Goal: Transaction & Acquisition: Purchase product/service

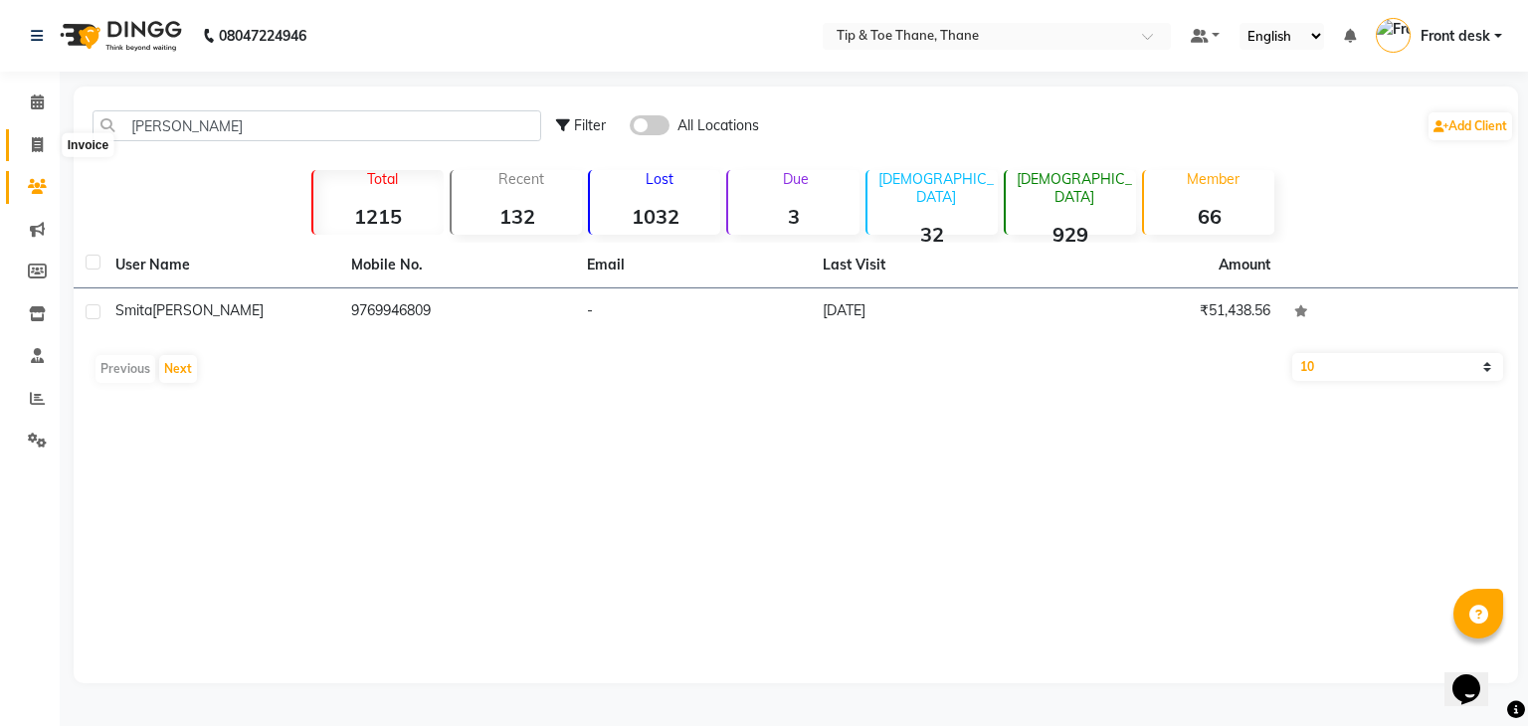
click at [35, 134] on span at bounding box center [37, 145] width 35 height 23
select select "5603"
select select "service"
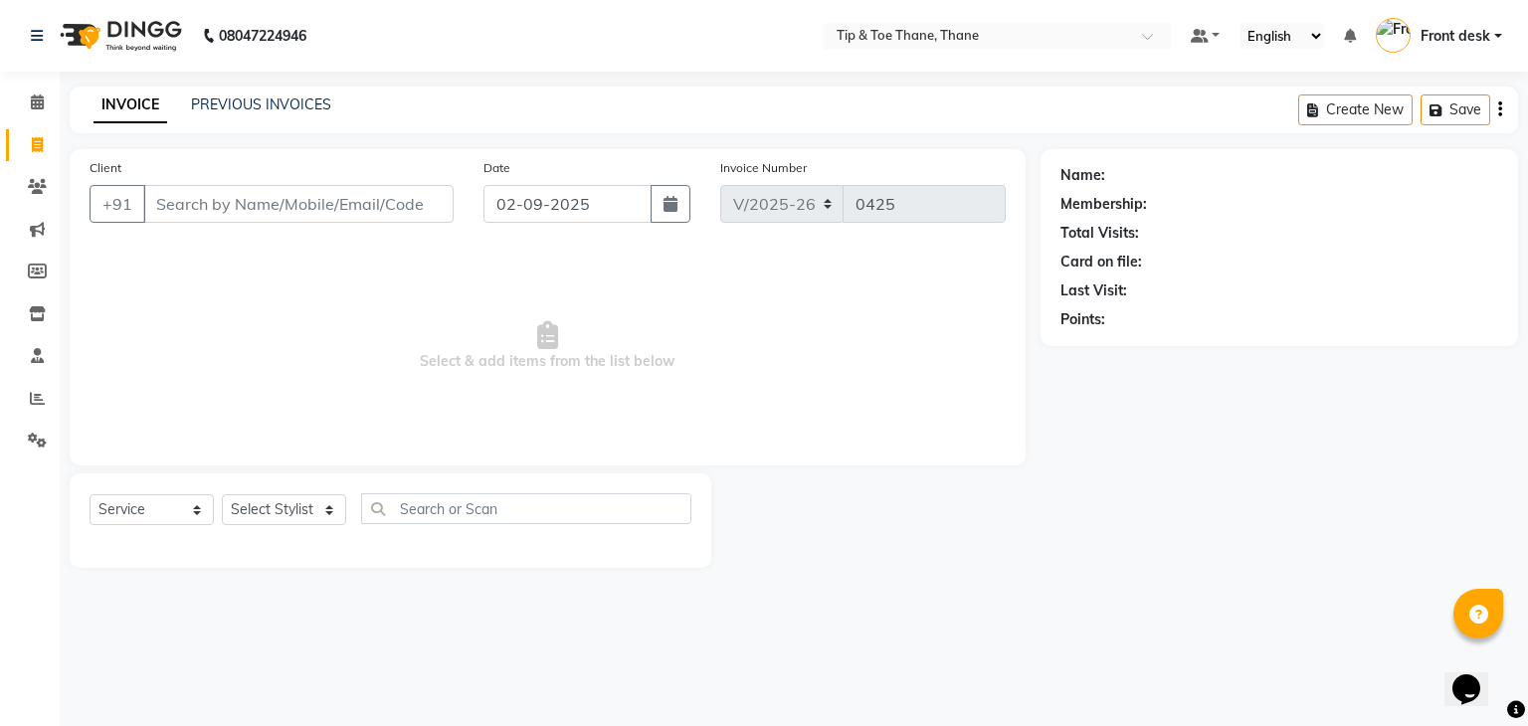
click at [267, 202] on input "Client" at bounding box center [298, 204] width 310 height 38
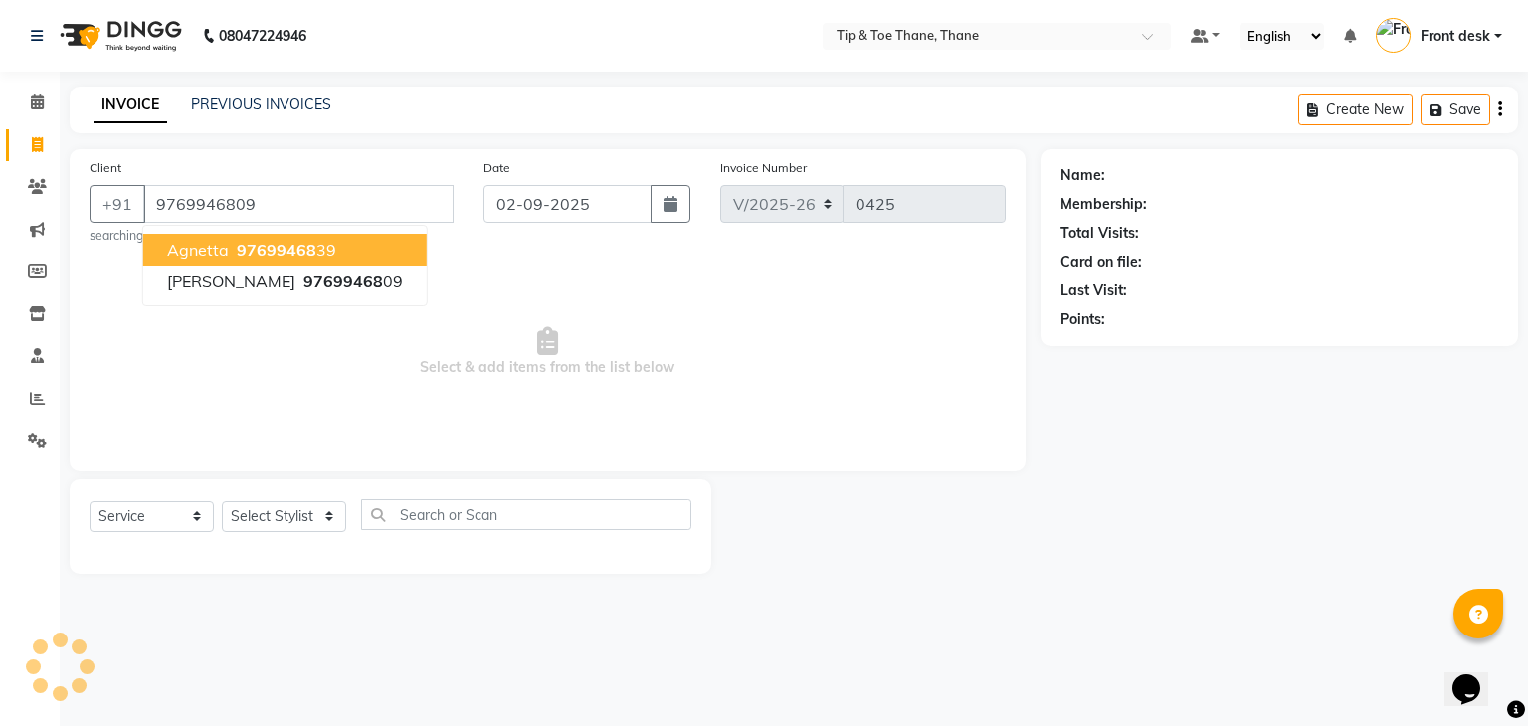
type input "9769946809"
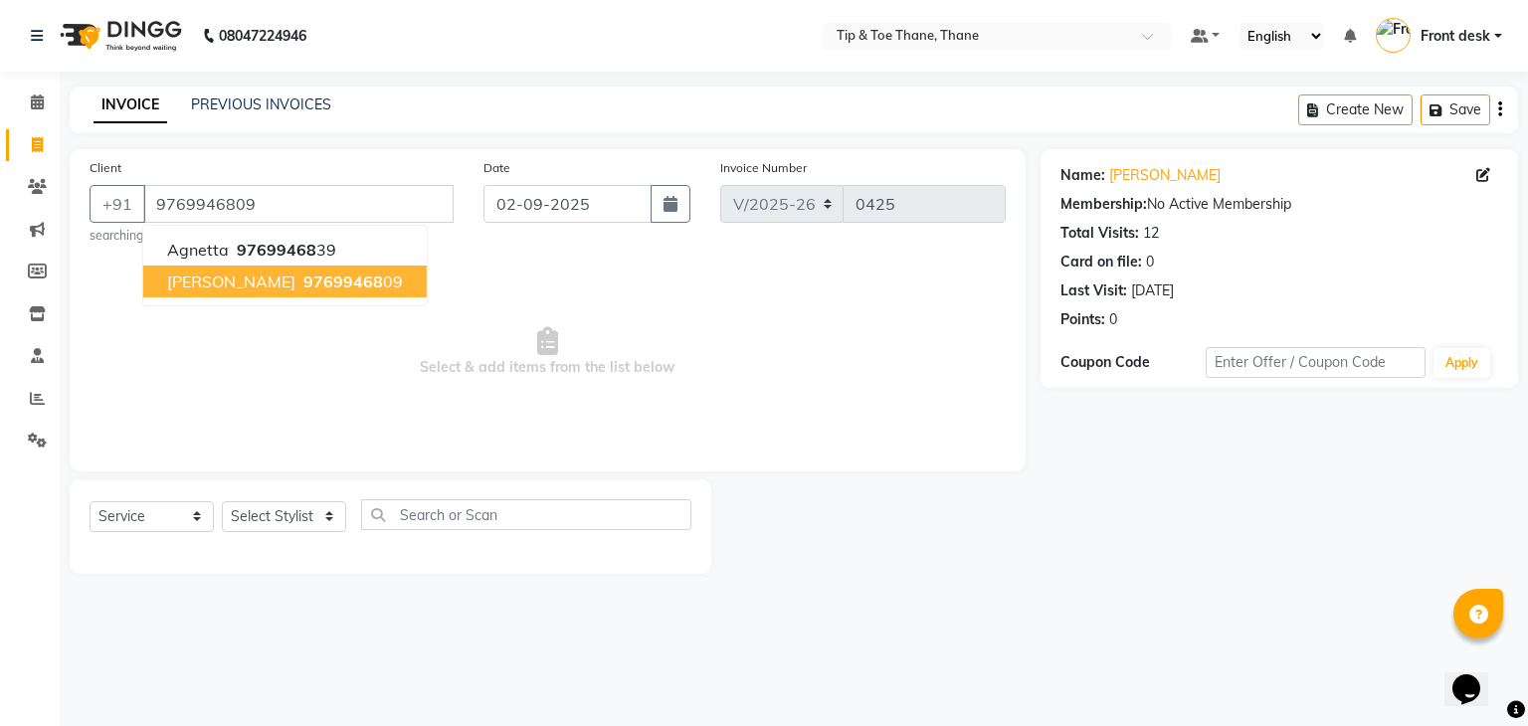
click at [233, 281] on span "[PERSON_NAME]" at bounding box center [231, 282] width 128 height 20
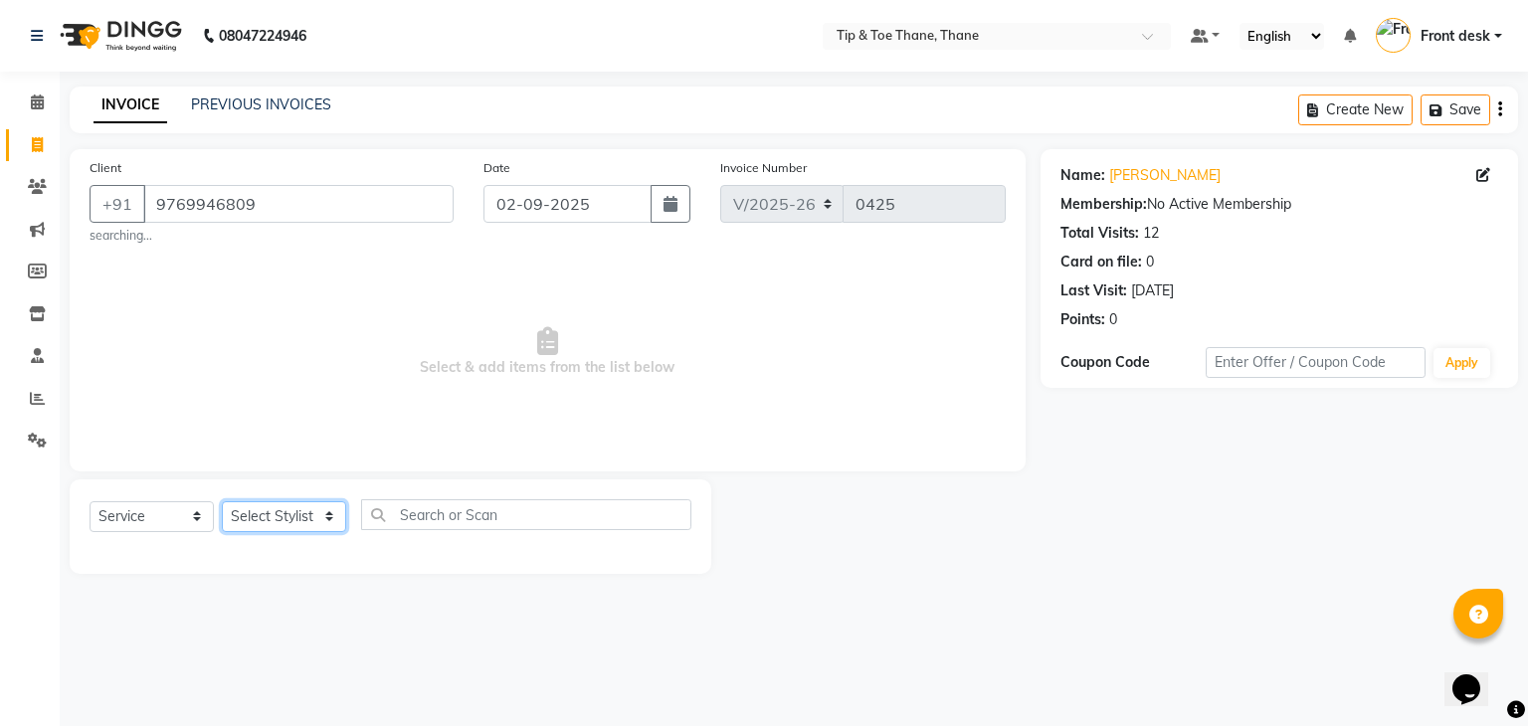
click at [326, 520] on select "Select Stylist [PERSON_NAME] Front desk General Hemant [PERSON_NAME] Pooja Pooj…" at bounding box center [284, 516] width 124 height 31
select select "50187"
click at [222, 502] on select "Select Stylist [PERSON_NAME] Front desk General Hemant [PERSON_NAME] Pooja Pooj…" at bounding box center [284, 516] width 124 height 31
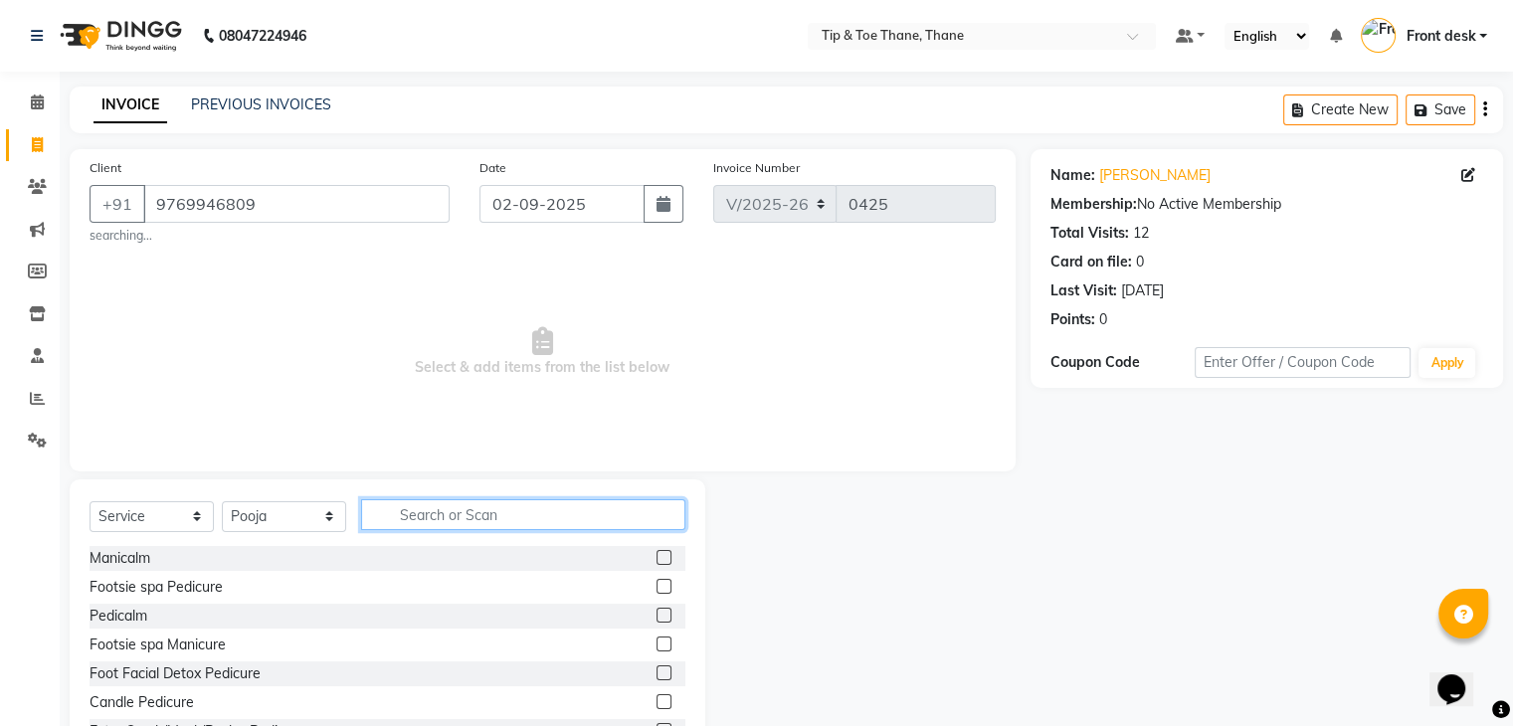
click at [505, 517] on input "text" at bounding box center [523, 514] width 324 height 31
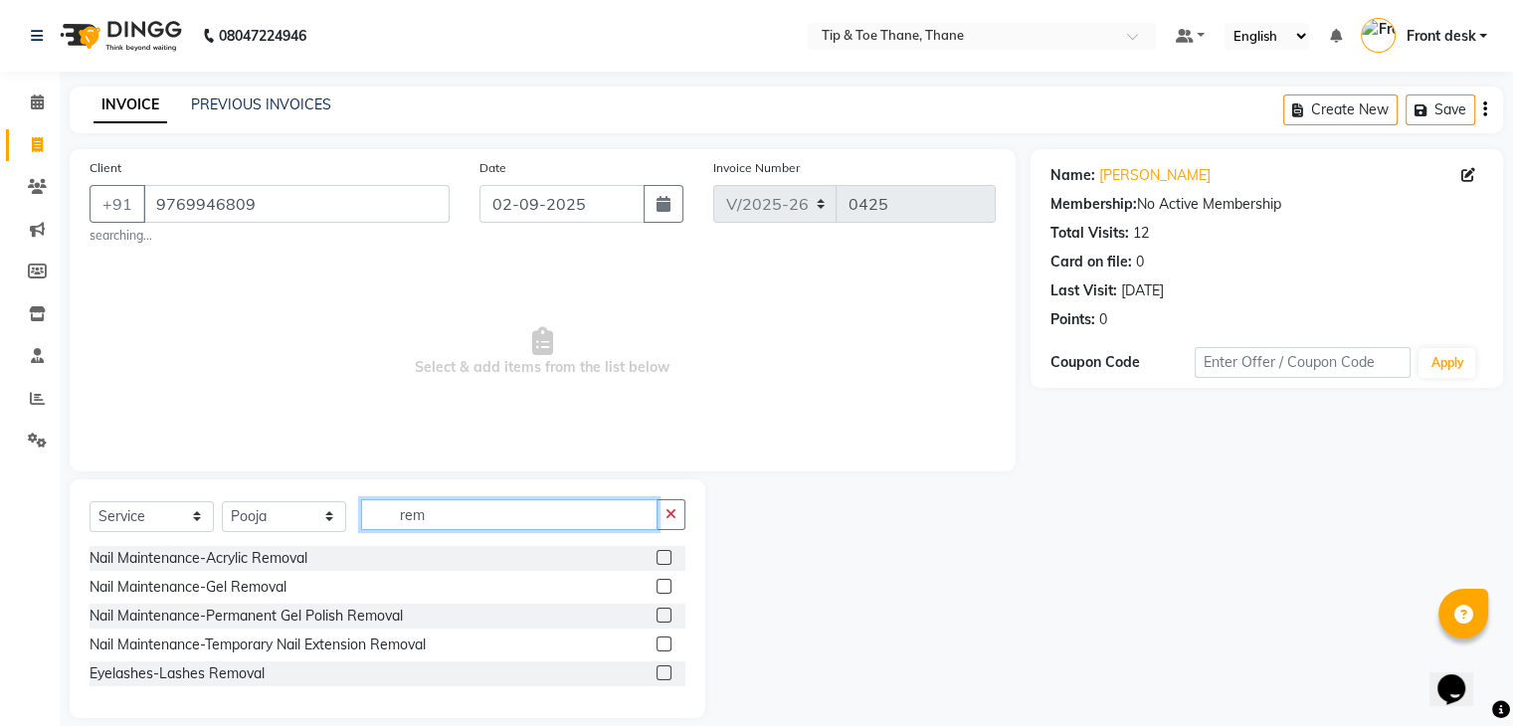
type input "rem"
click at [296, 593] on div "Nail Maintenance-Gel Removal" at bounding box center [388, 587] width 596 height 25
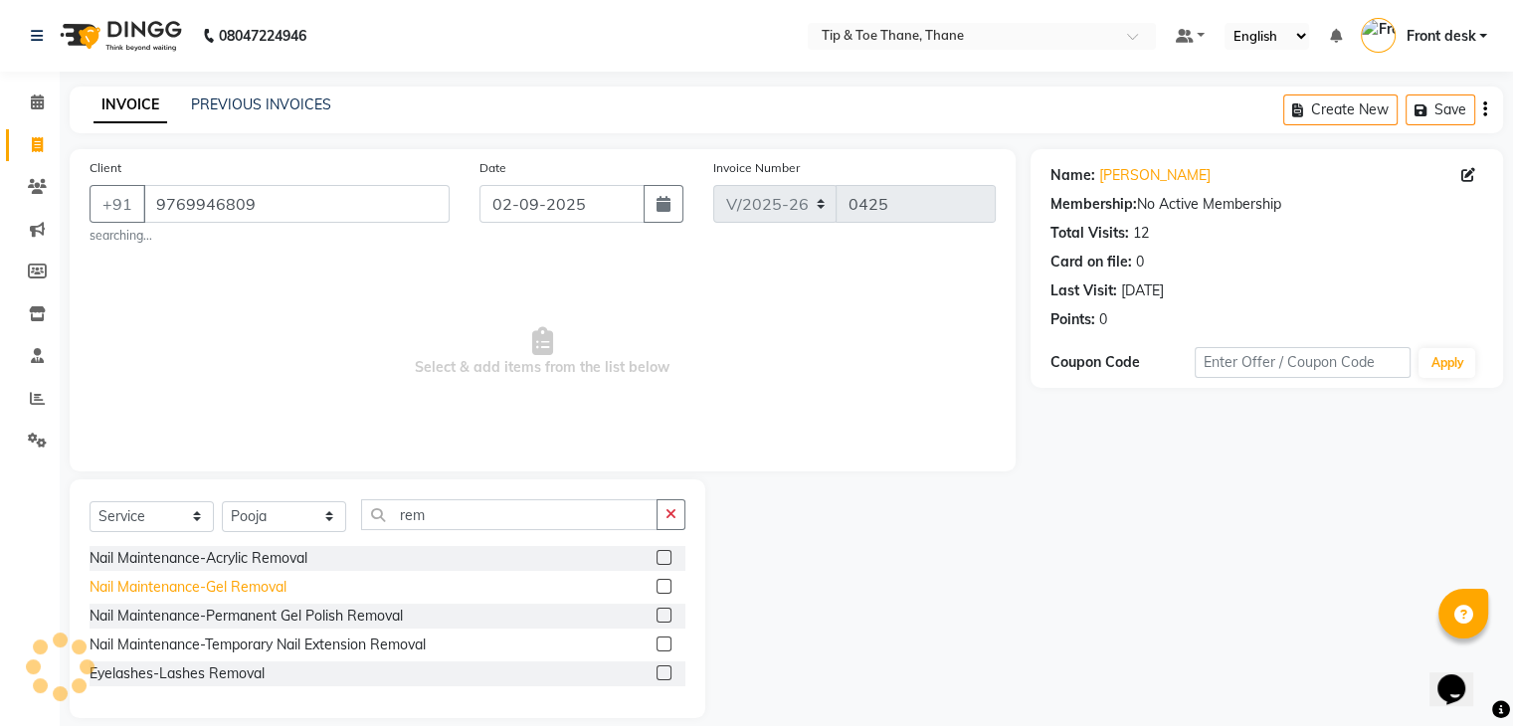
click at [269, 590] on div "Nail Maintenance-Gel Removal" at bounding box center [188, 587] width 197 height 21
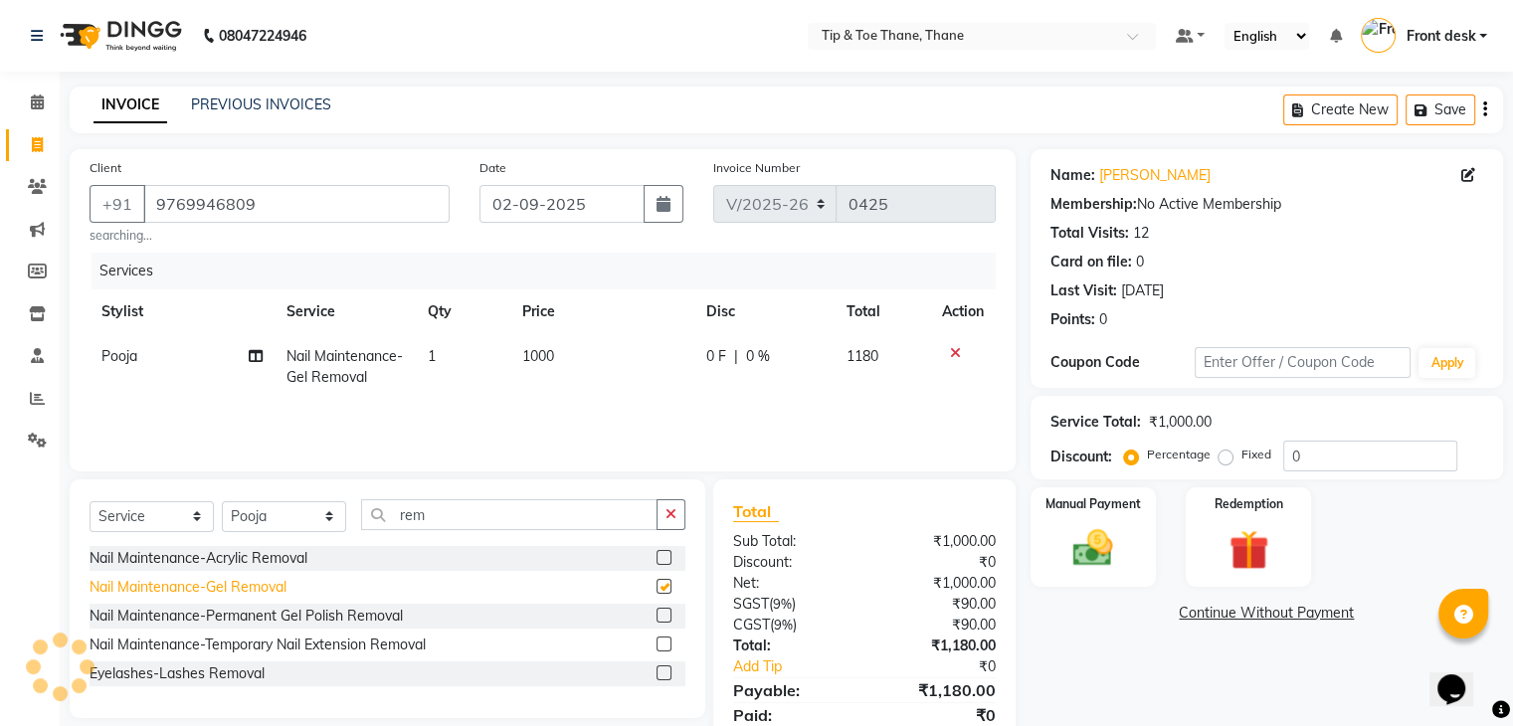
checkbox input "false"
click at [552, 358] on span "1000" at bounding box center [538, 356] width 32 height 18
select select "50187"
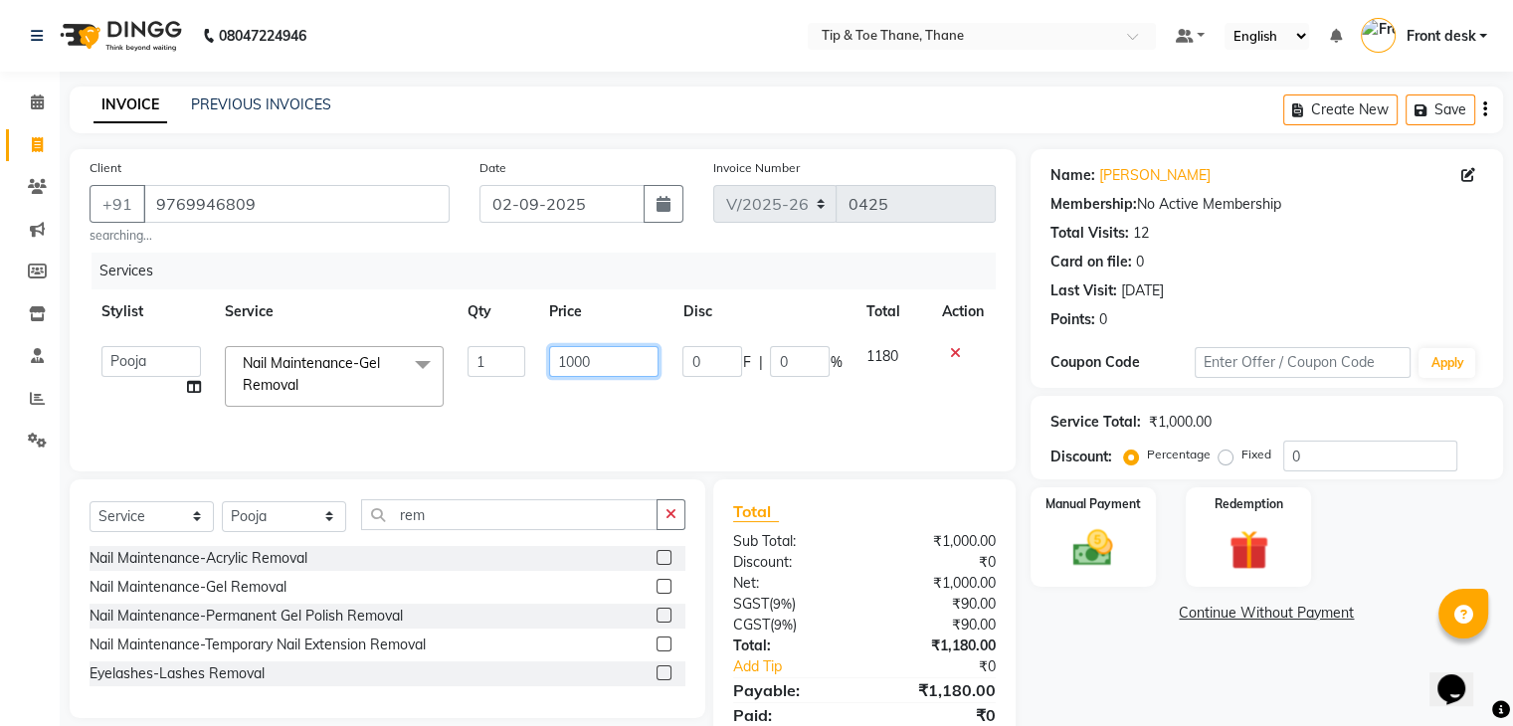
click at [591, 362] on input "1000" at bounding box center [603, 361] width 109 height 31
type input "1"
type input "380"
click at [557, 387] on td "380" at bounding box center [603, 376] width 133 height 85
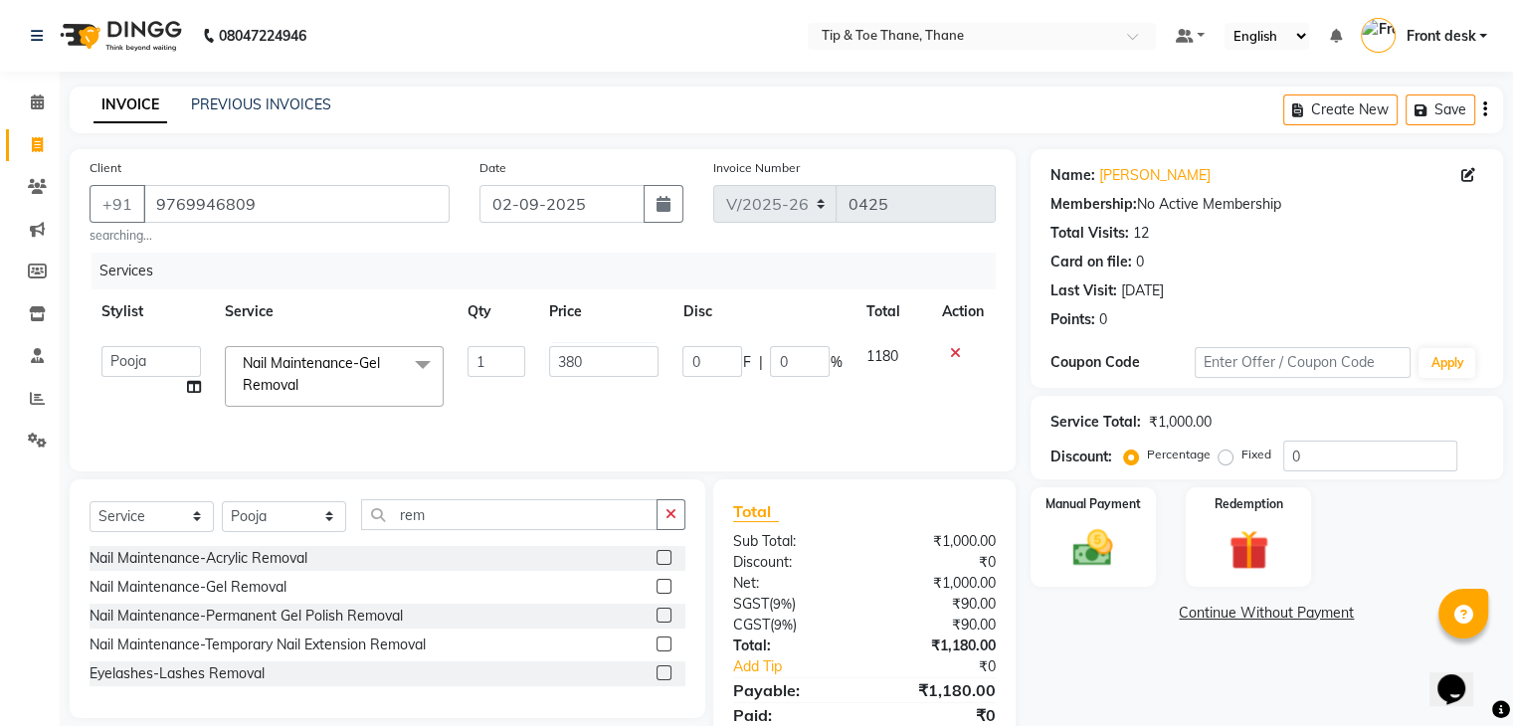
select select "50187"
click at [580, 370] on input "380" at bounding box center [603, 361] width 109 height 31
type input "3"
type input "410"
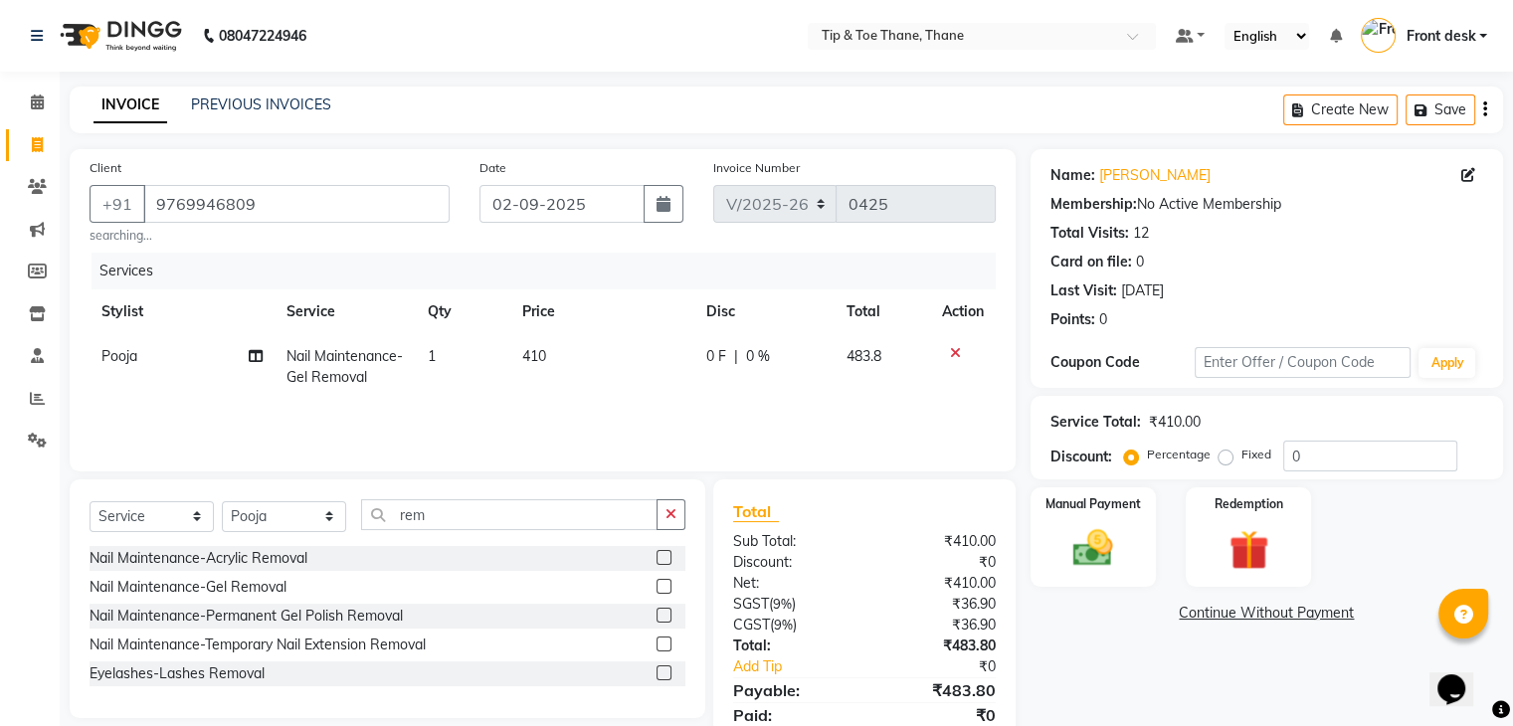
click at [635, 394] on td "410" at bounding box center [602, 367] width 184 height 66
select select "50187"
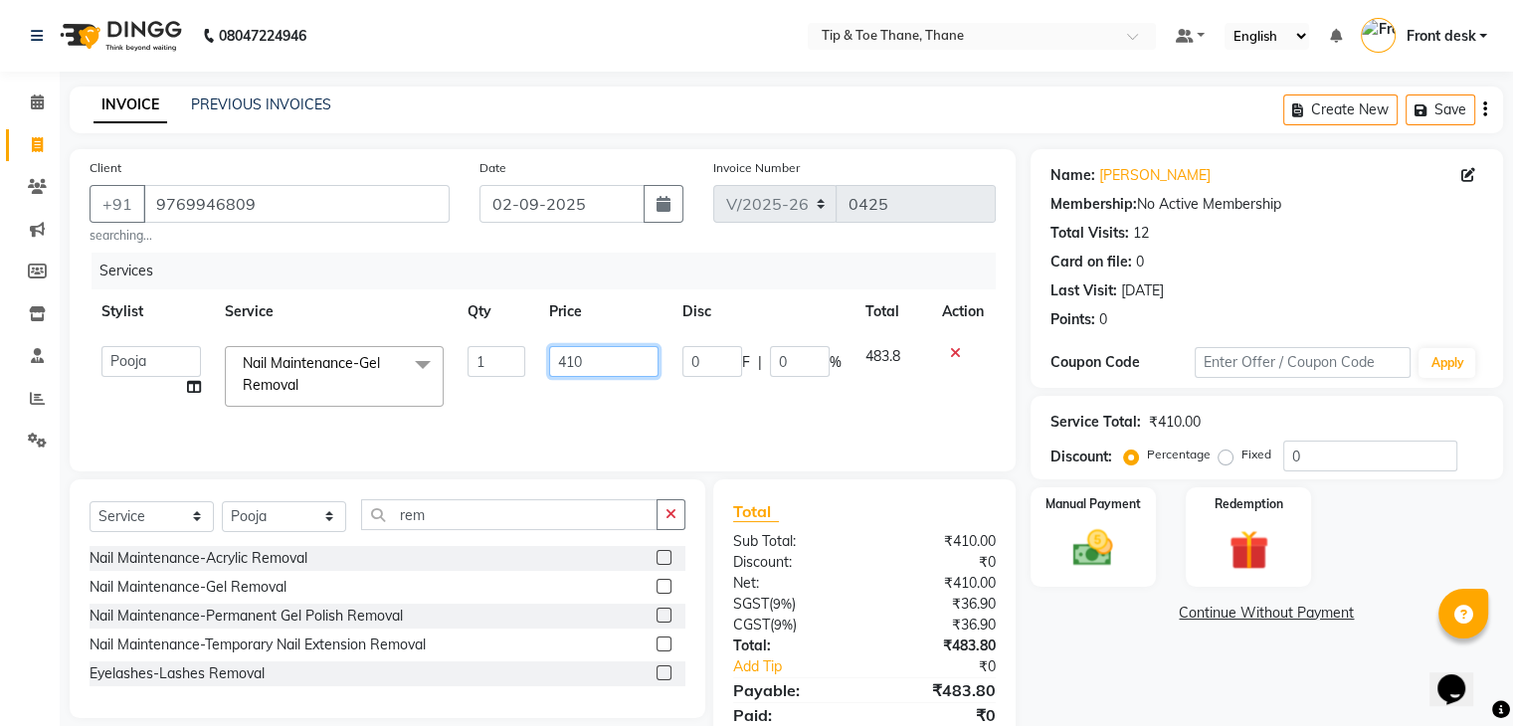
click at [590, 367] on input "410" at bounding box center [603, 361] width 109 height 31
type input "420"
click at [585, 392] on td "420" at bounding box center [603, 376] width 133 height 85
select select "50187"
click at [596, 367] on input "420" at bounding box center [603, 361] width 109 height 31
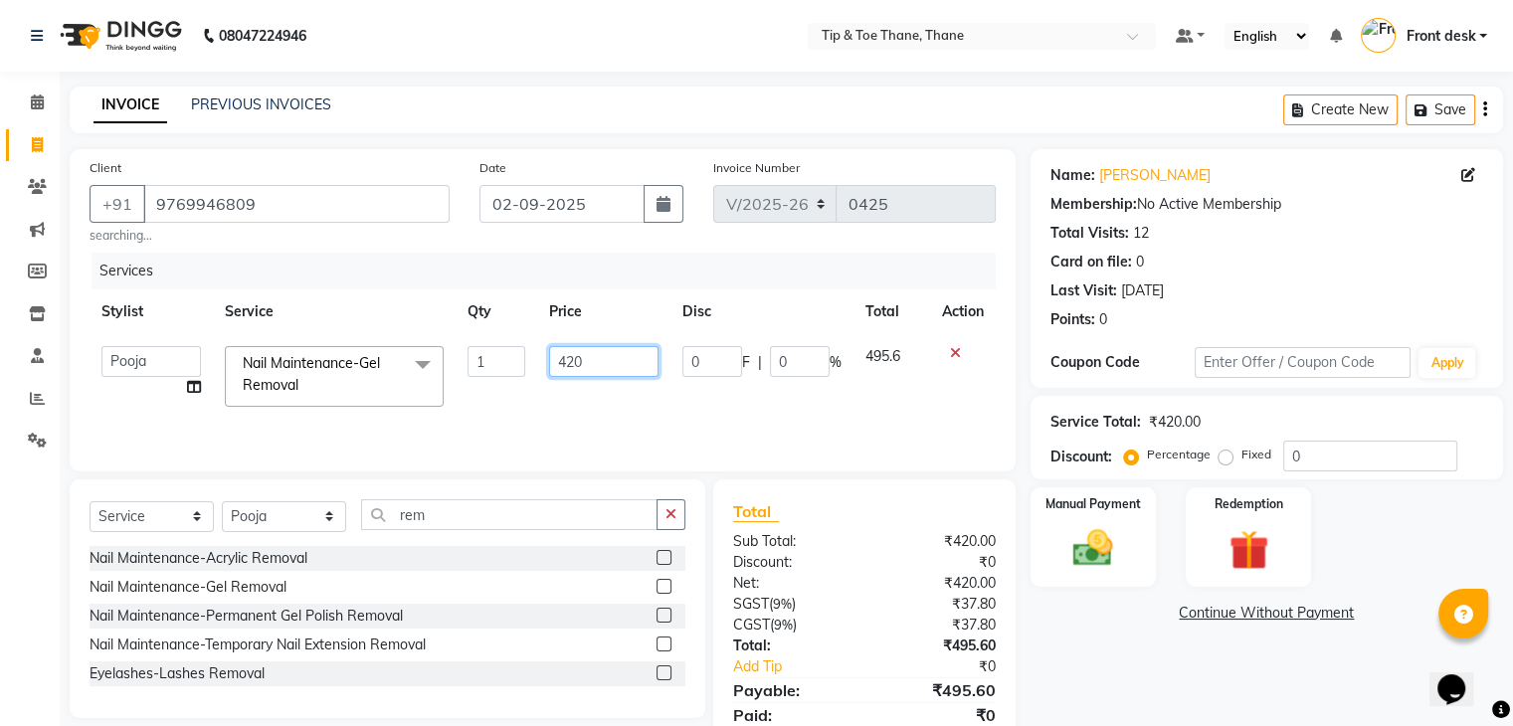
click at [596, 367] on input "420" at bounding box center [603, 361] width 109 height 31
type input "425"
click at [603, 390] on td "425" at bounding box center [603, 376] width 133 height 85
select select "50187"
click at [581, 363] on input "425" at bounding box center [603, 361] width 109 height 31
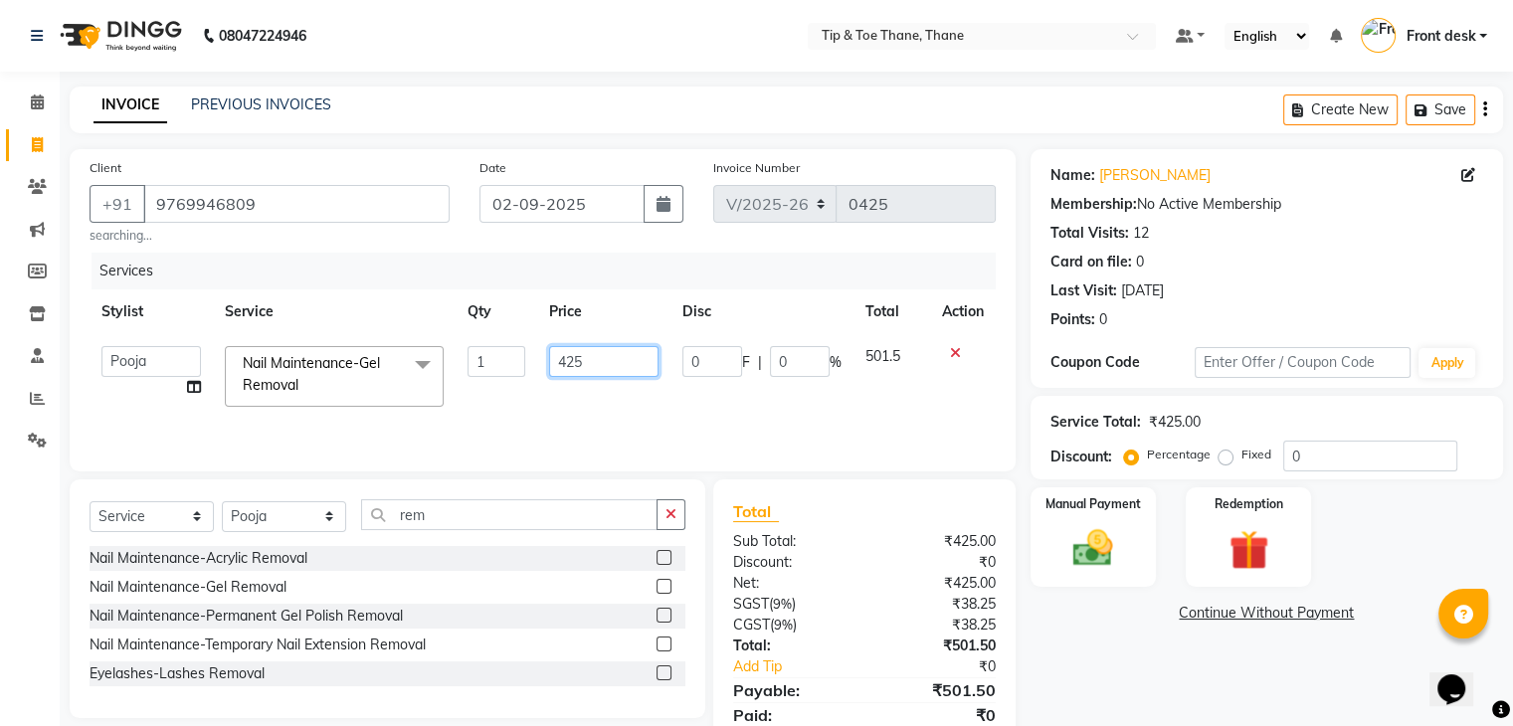
click at [581, 363] on input "425" at bounding box center [603, 361] width 109 height 31
type input "424"
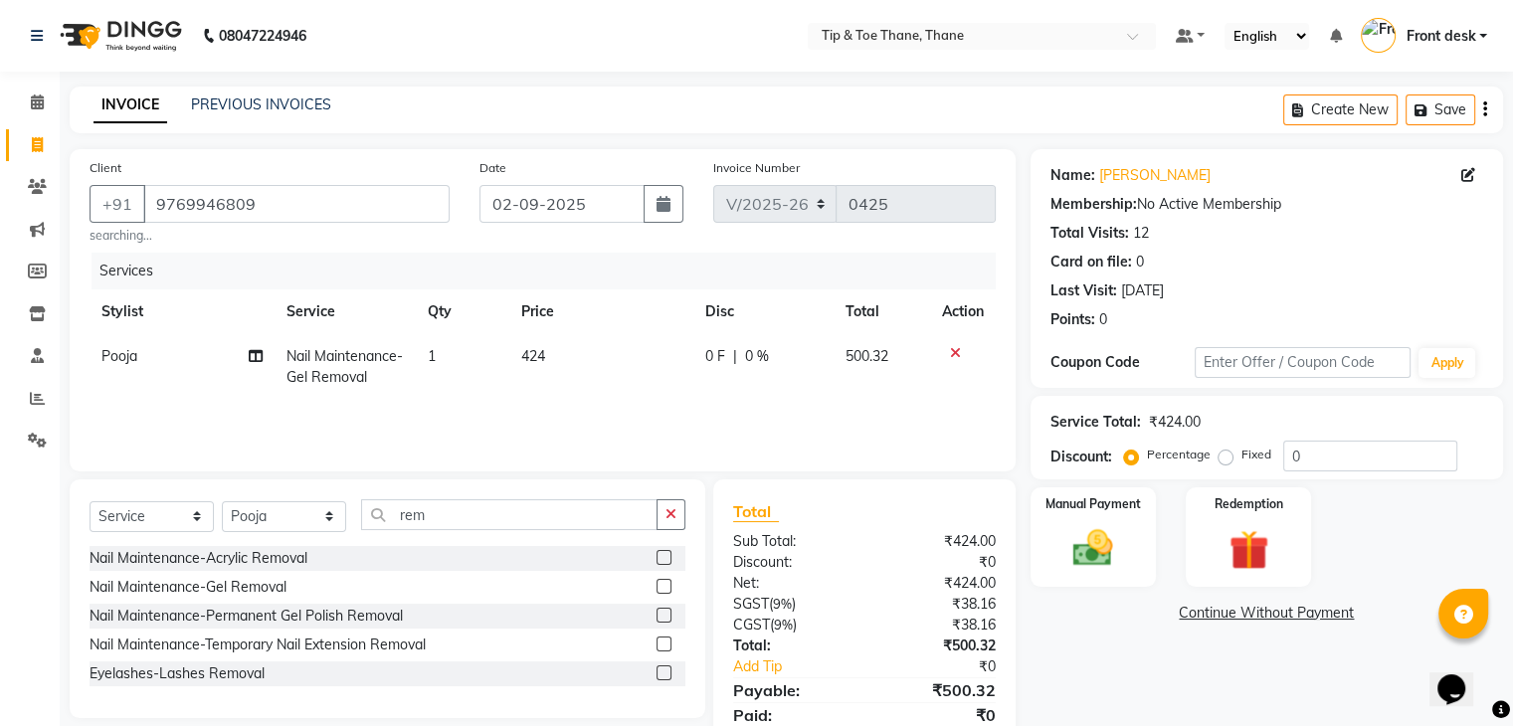
click at [568, 389] on td "424" at bounding box center [601, 367] width 184 height 66
select select "50187"
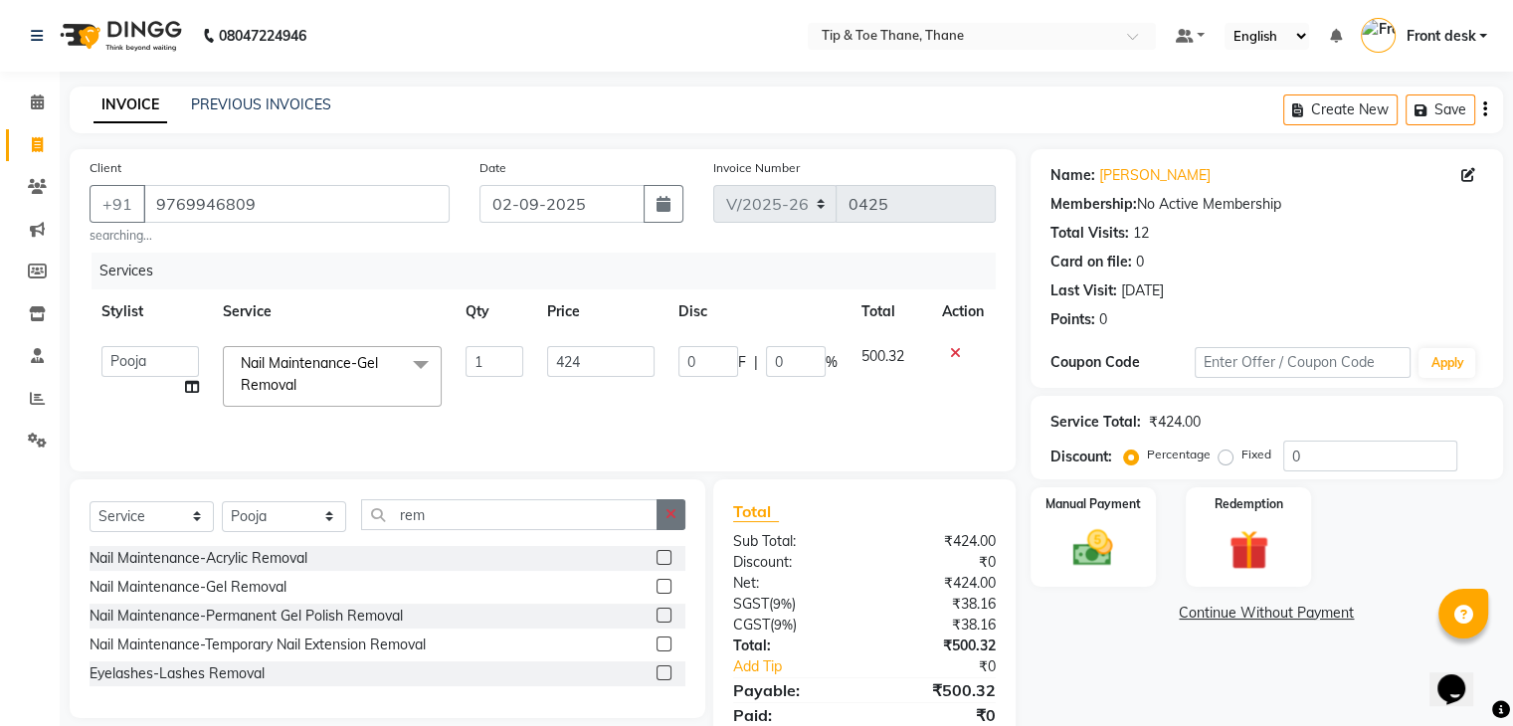
click at [676, 508] on icon "button" at bounding box center [671, 514] width 11 height 14
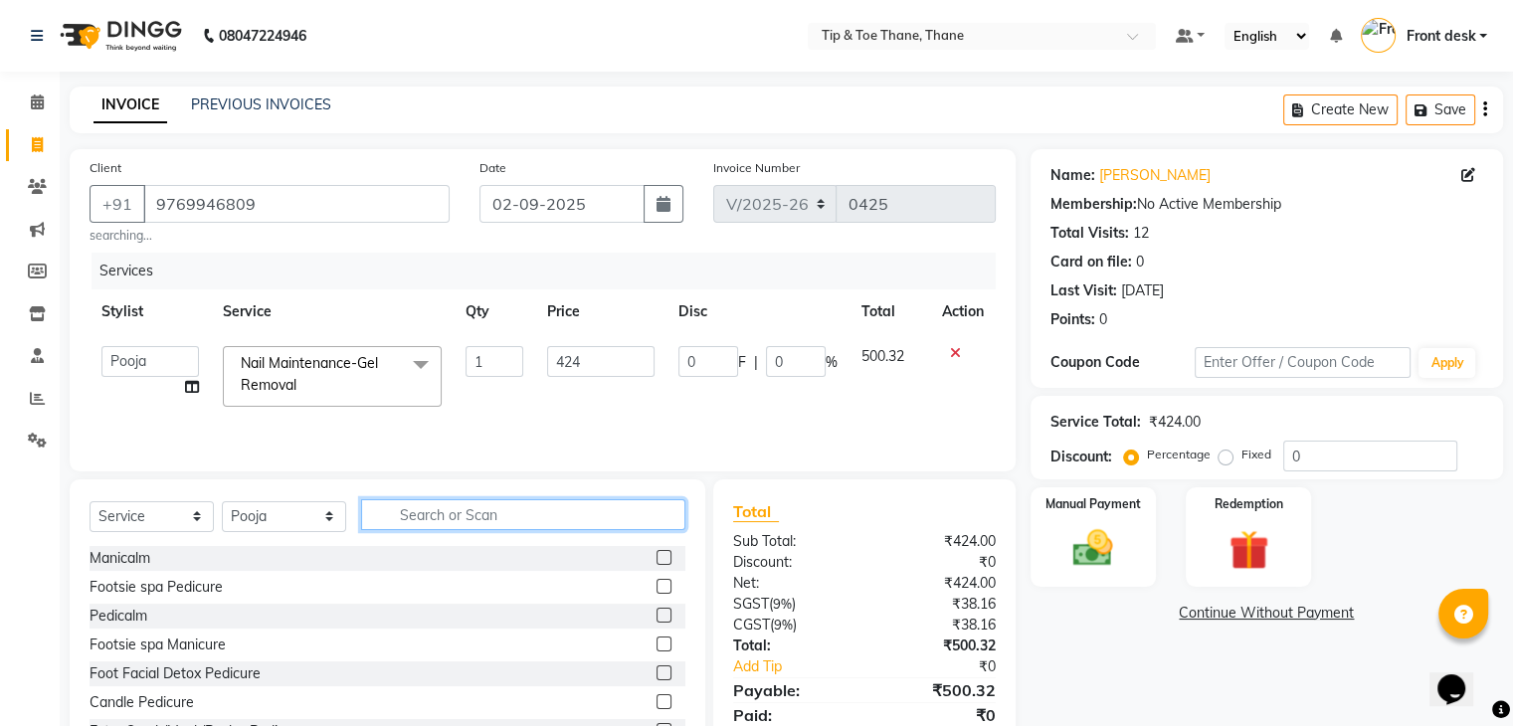
type input "j"
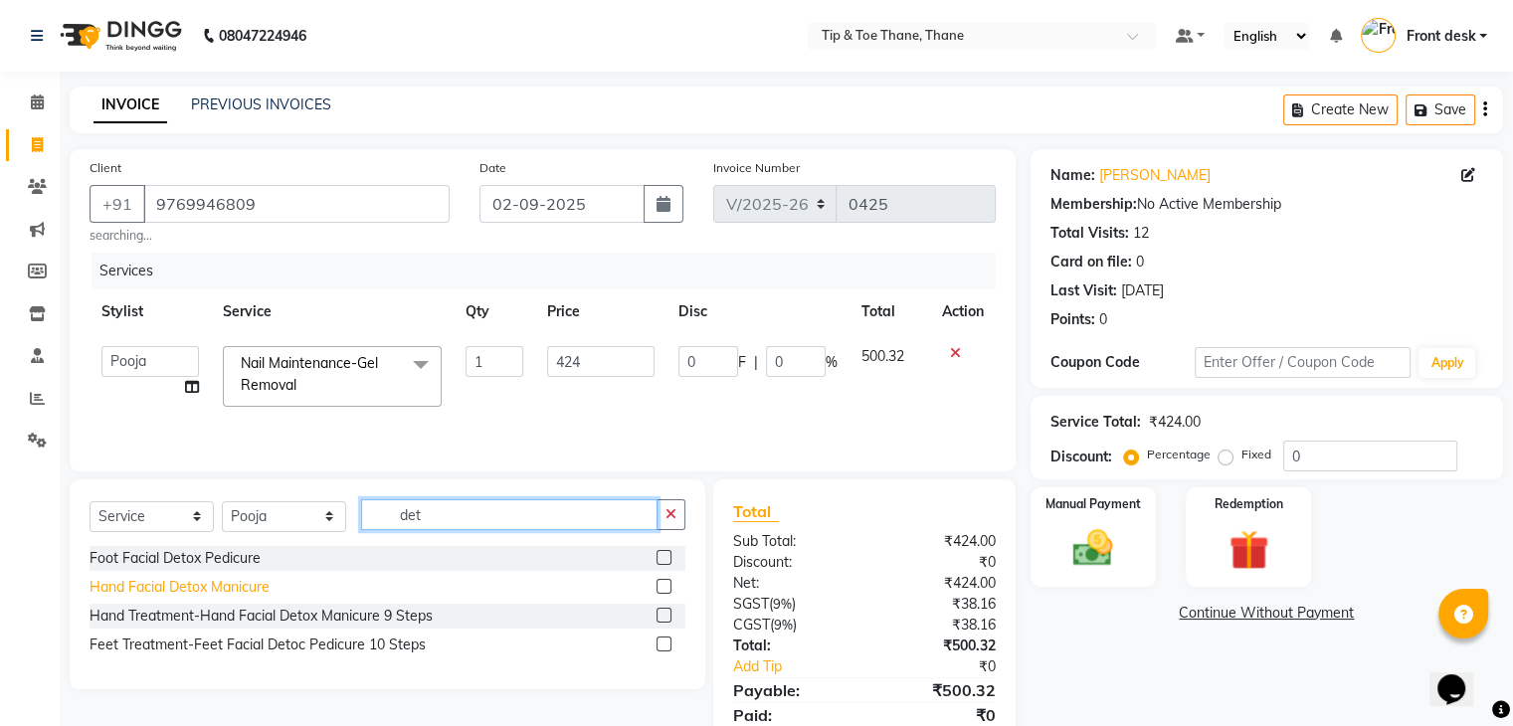
type input "det"
click at [231, 592] on div "Hand Facial Detox Manicure" at bounding box center [180, 587] width 180 height 21
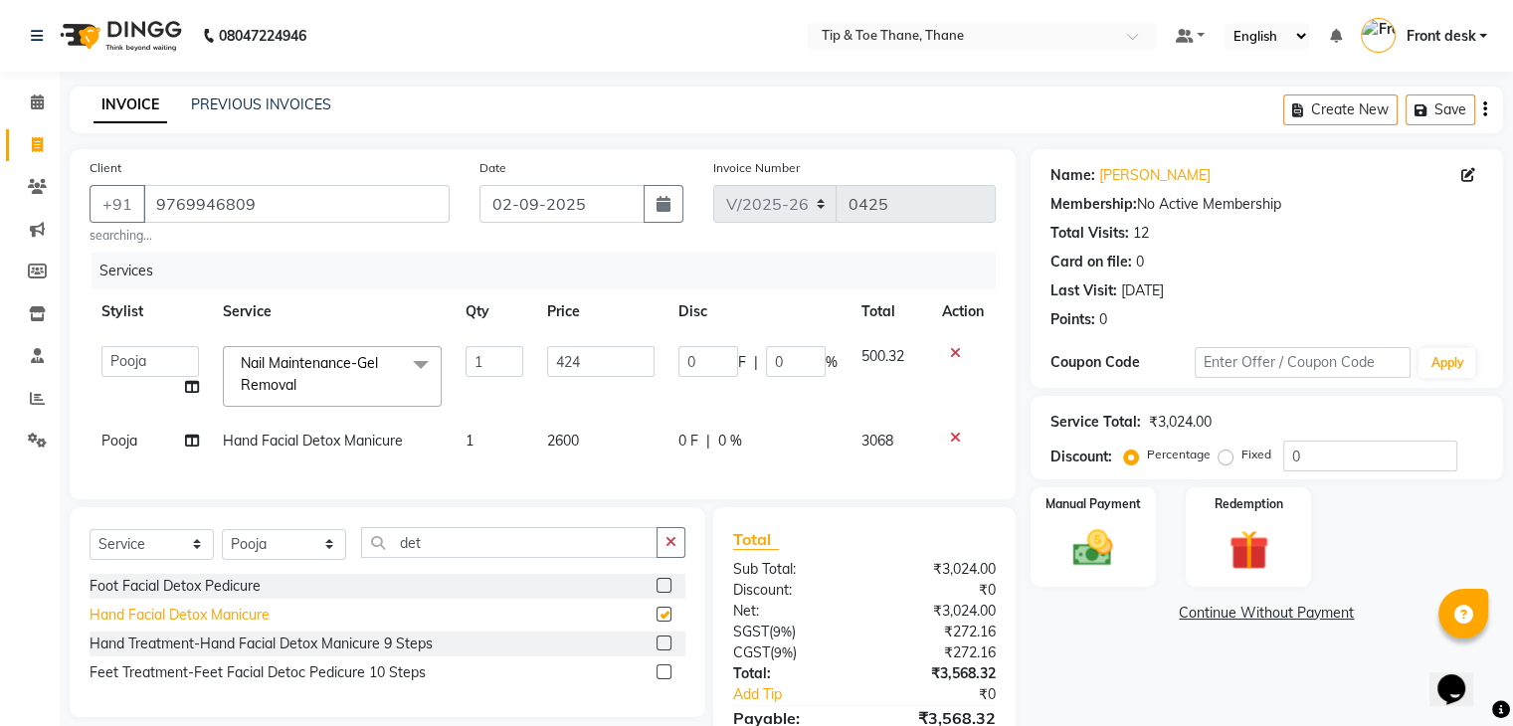
checkbox input "false"
click at [577, 448] on span "2600" at bounding box center [563, 441] width 32 height 18
select select "50187"
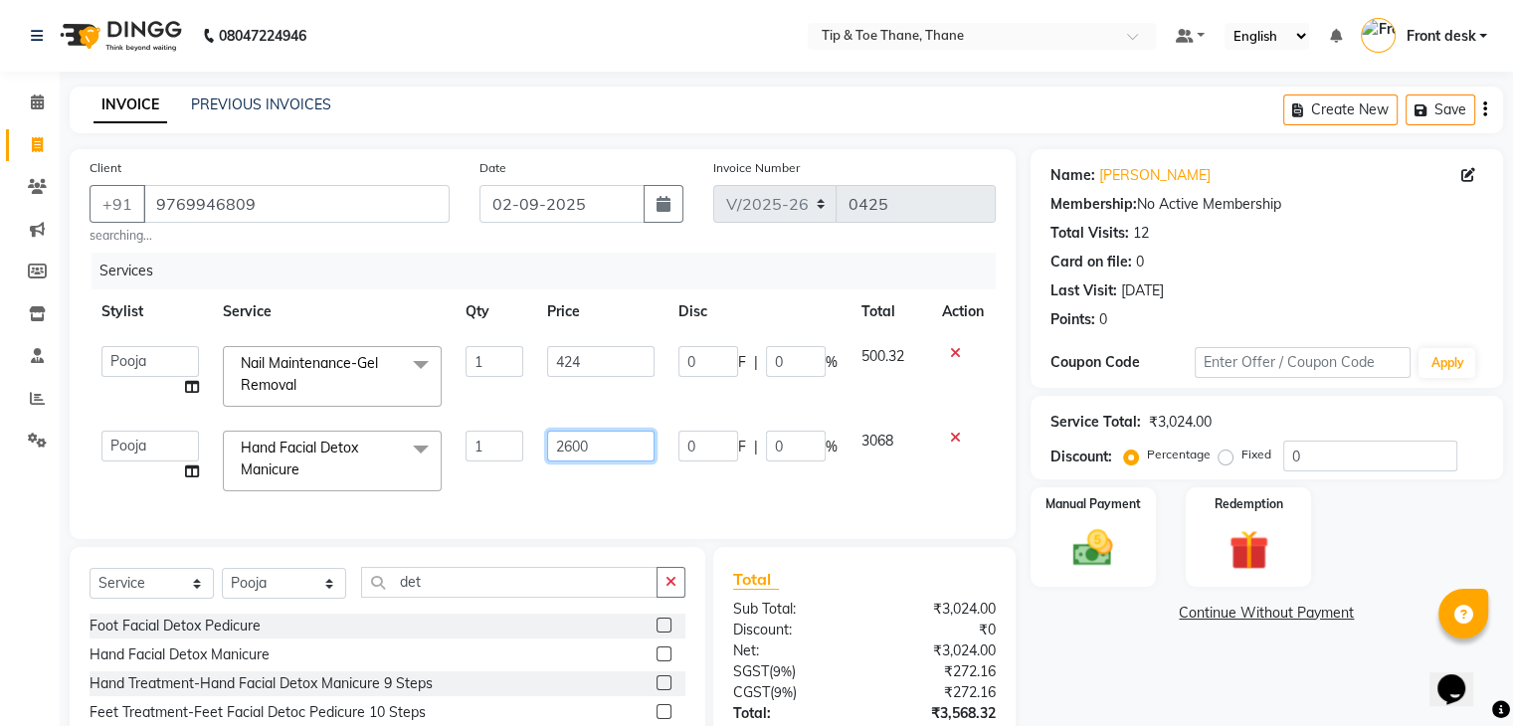
click at [597, 441] on input "2600" at bounding box center [600, 446] width 107 height 31
type input "2400"
click at [605, 476] on div "Services Stylist Service Qty Price Disc Total Action [PERSON_NAME] Front desk G…" at bounding box center [543, 386] width 906 height 267
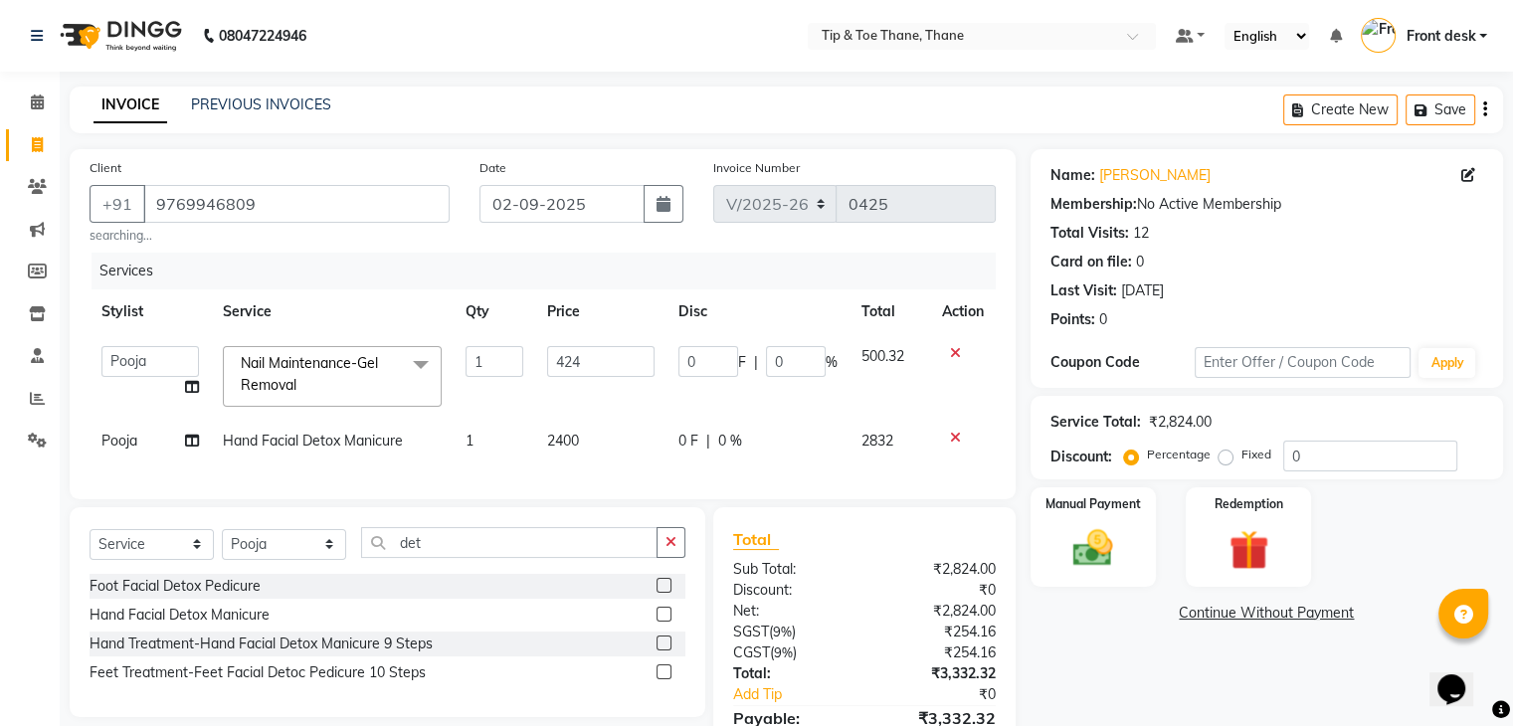
click at [585, 435] on td "2400" at bounding box center [600, 441] width 131 height 45
select select "50187"
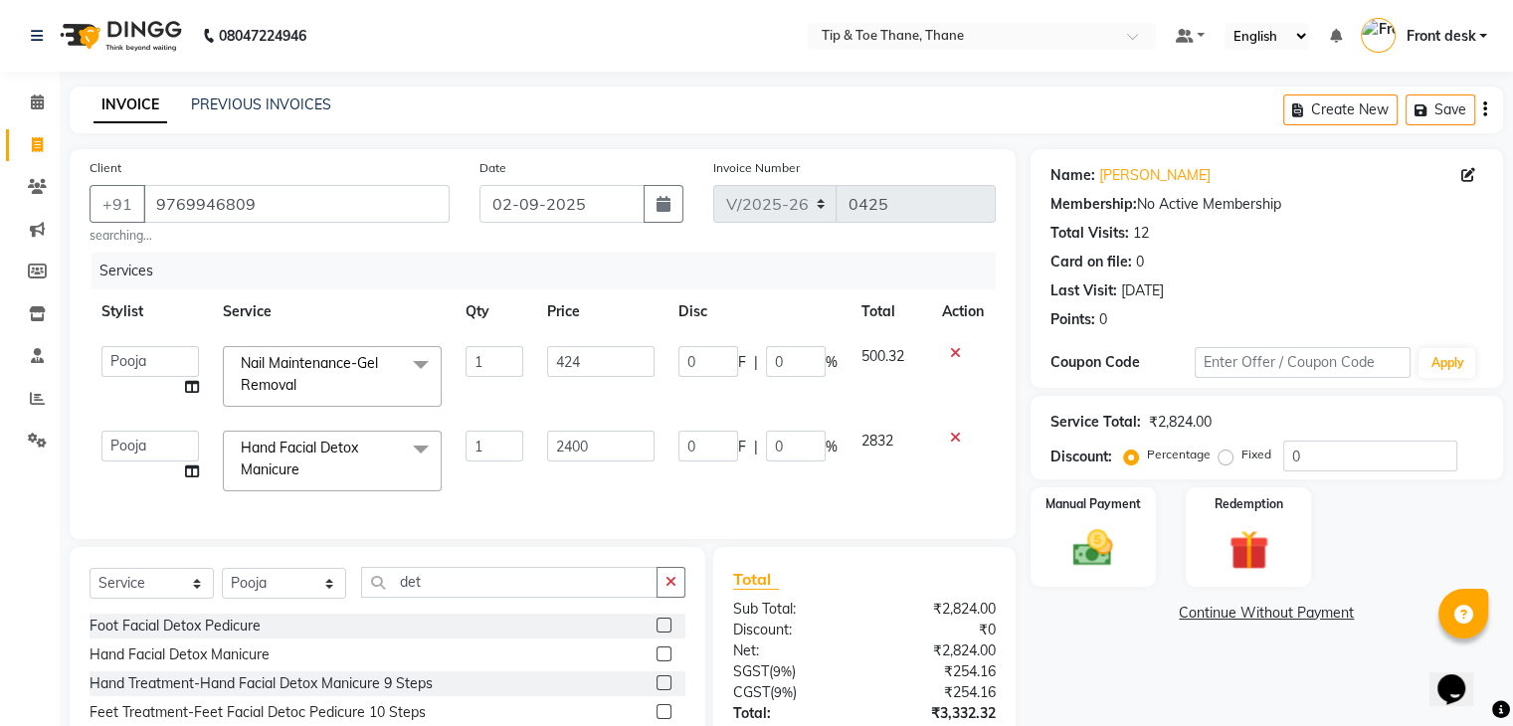
click at [585, 435] on input "2400" at bounding box center [600, 446] width 107 height 31
type input "2370"
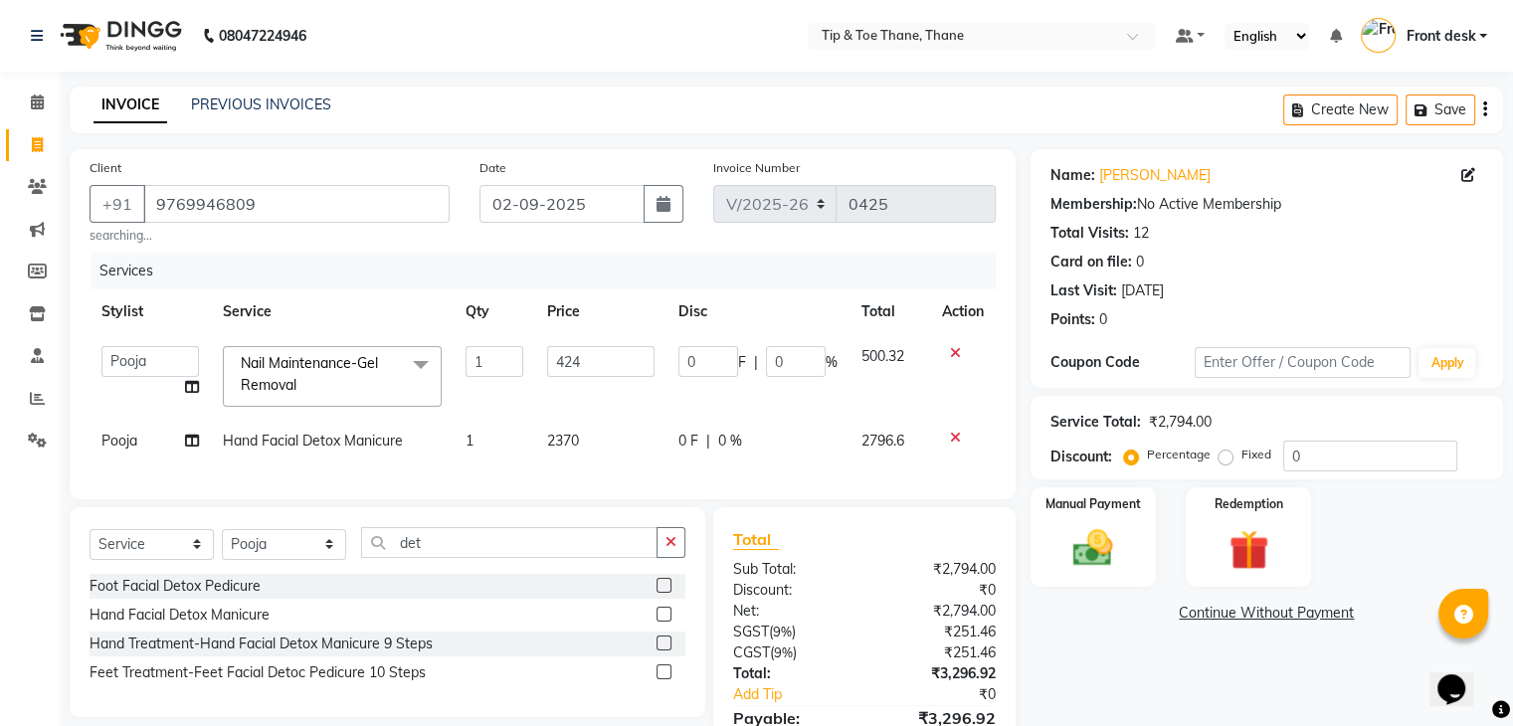
click at [628, 467] on div "Services Stylist Service Qty Price Disc Total Action [PERSON_NAME] Front desk G…" at bounding box center [543, 366] width 906 height 227
click at [580, 440] on td "2370" at bounding box center [600, 441] width 131 height 45
select select "50187"
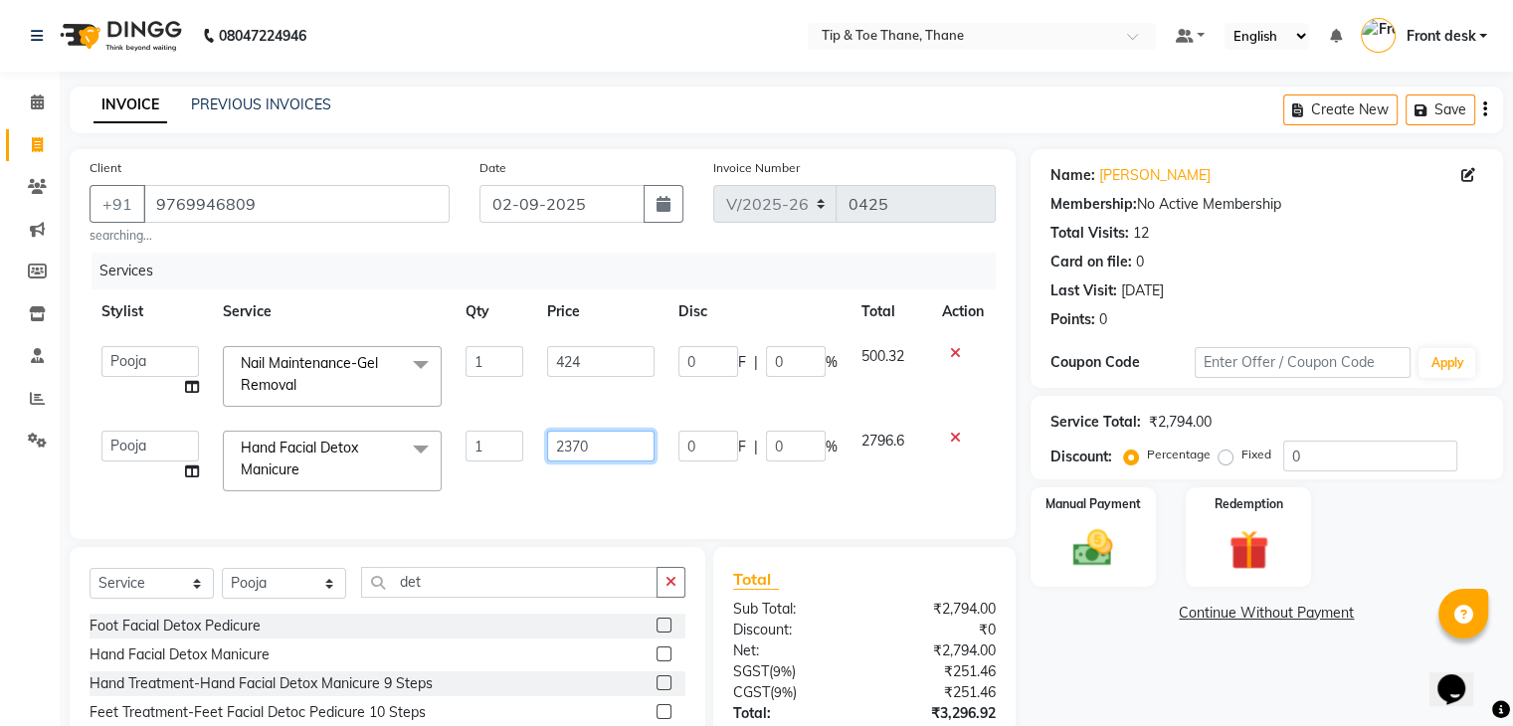
click at [593, 445] on input "2370" at bounding box center [600, 446] width 107 height 31
type input "2373"
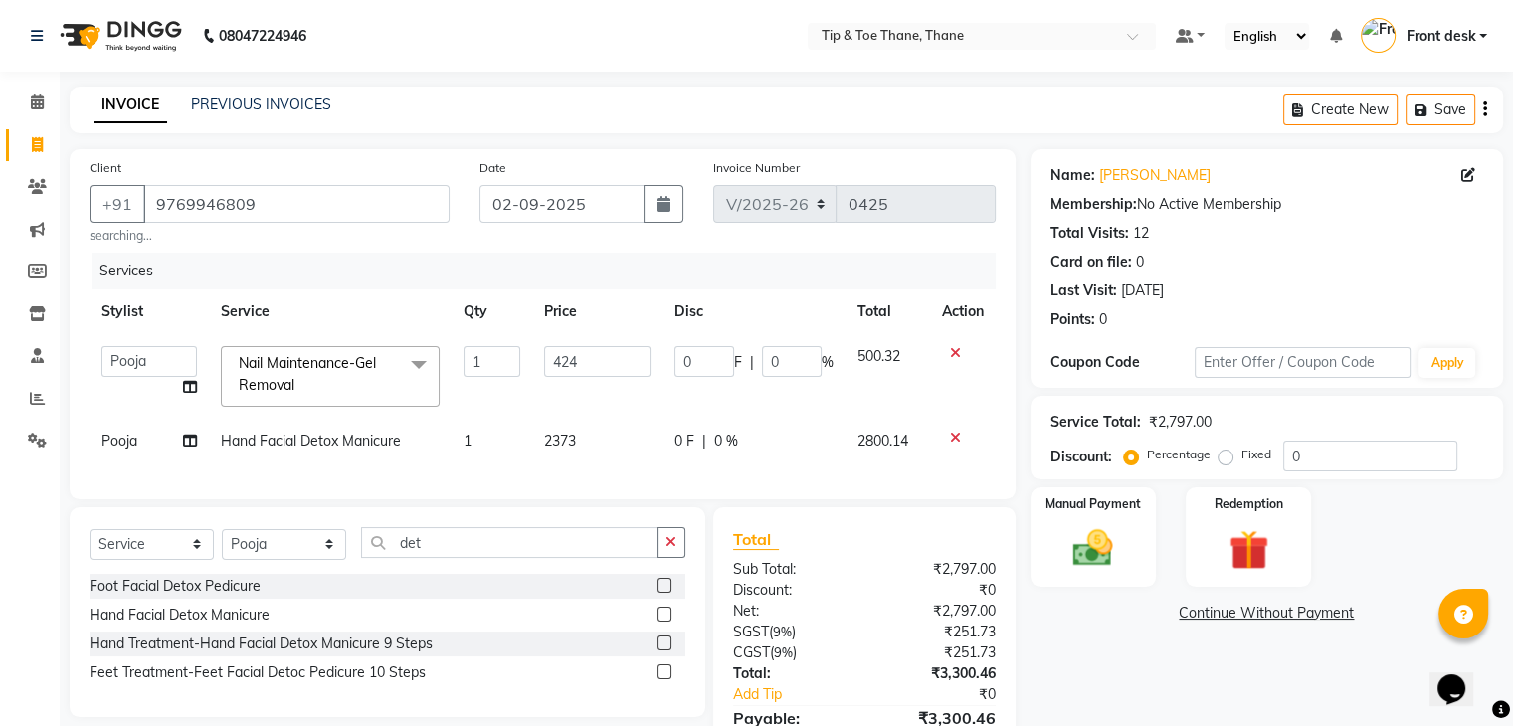
click at [583, 473] on div "Services Stylist Service Qty Price Disc Total Action [PERSON_NAME] Front desk G…" at bounding box center [543, 366] width 906 height 227
click at [328, 559] on select "Select Stylist [PERSON_NAME] Front desk General Hemant [PERSON_NAME] Pooja Pooj…" at bounding box center [284, 544] width 124 height 31
click at [222, 544] on select "Select Stylist [PERSON_NAME] Front desk General Hemant [PERSON_NAME] Pooja Pooj…" at bounding box center [284, 544] width 124 height 31
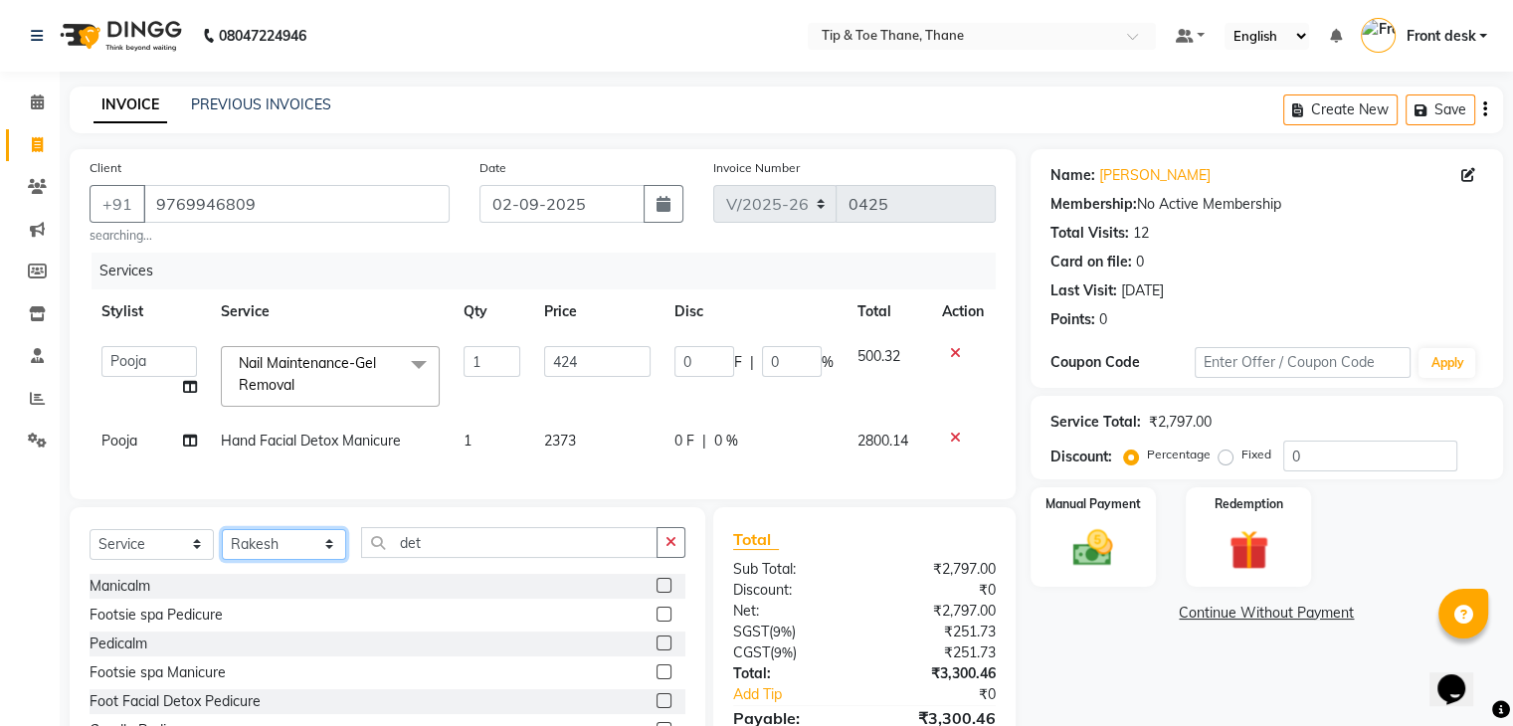
click at [326, 558] on select "Select Stylist [PERSON_NAME] Front desk General Hemant [PERSON_NAME] Pooja Pooj…" at bounding box center [284, 544] width 124 height 31
select select "62591"
click at [222, 544] on select "Select Stylist [PERSON_NAME] Front desk General Hemant [PERSON_NAME] Pooja Pooj…" at bounding box center [284, 544] width 124 height 31
click at [661, 557] on button "button" at bounding box center [671, 542] width 29 height 31
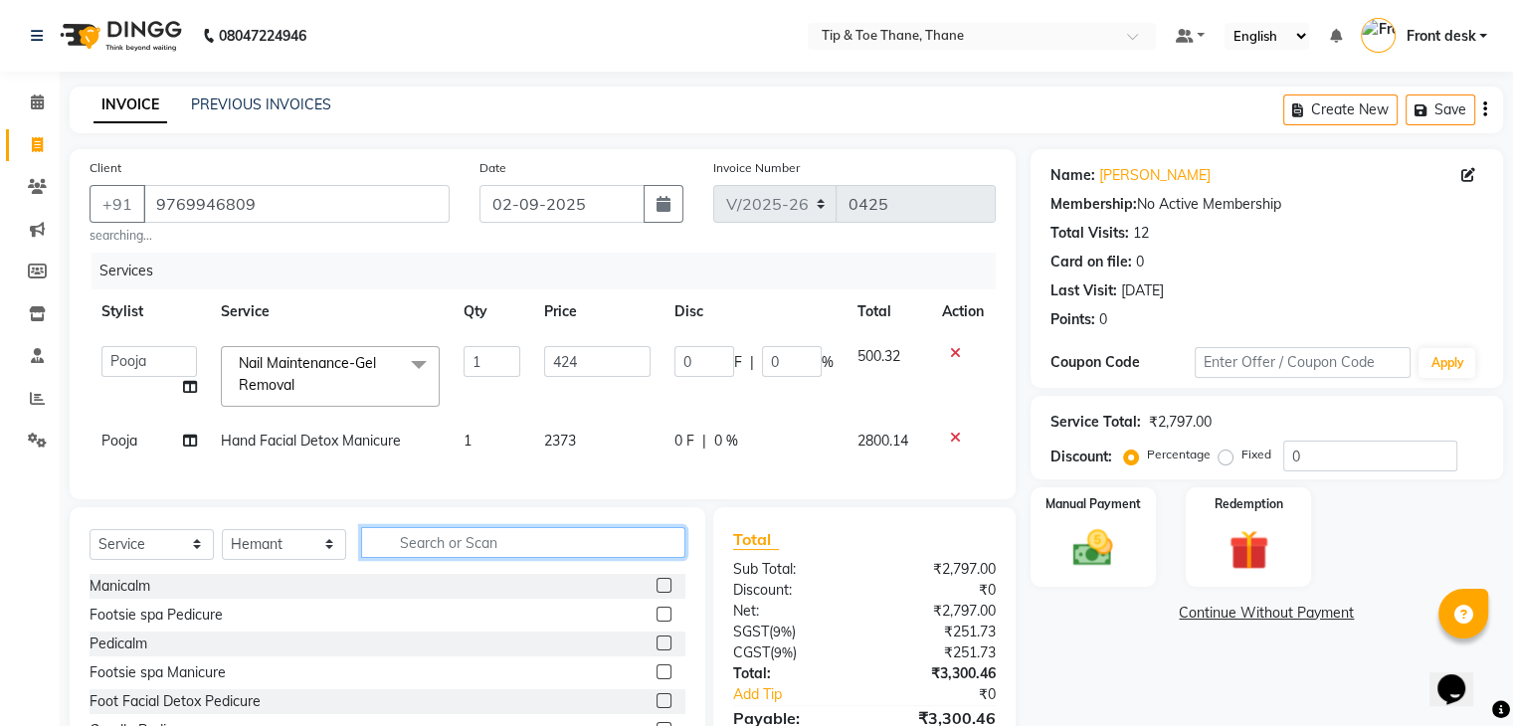
click at [517, 558] on input "text" at bounding box center [523, 542] width 324 height 31
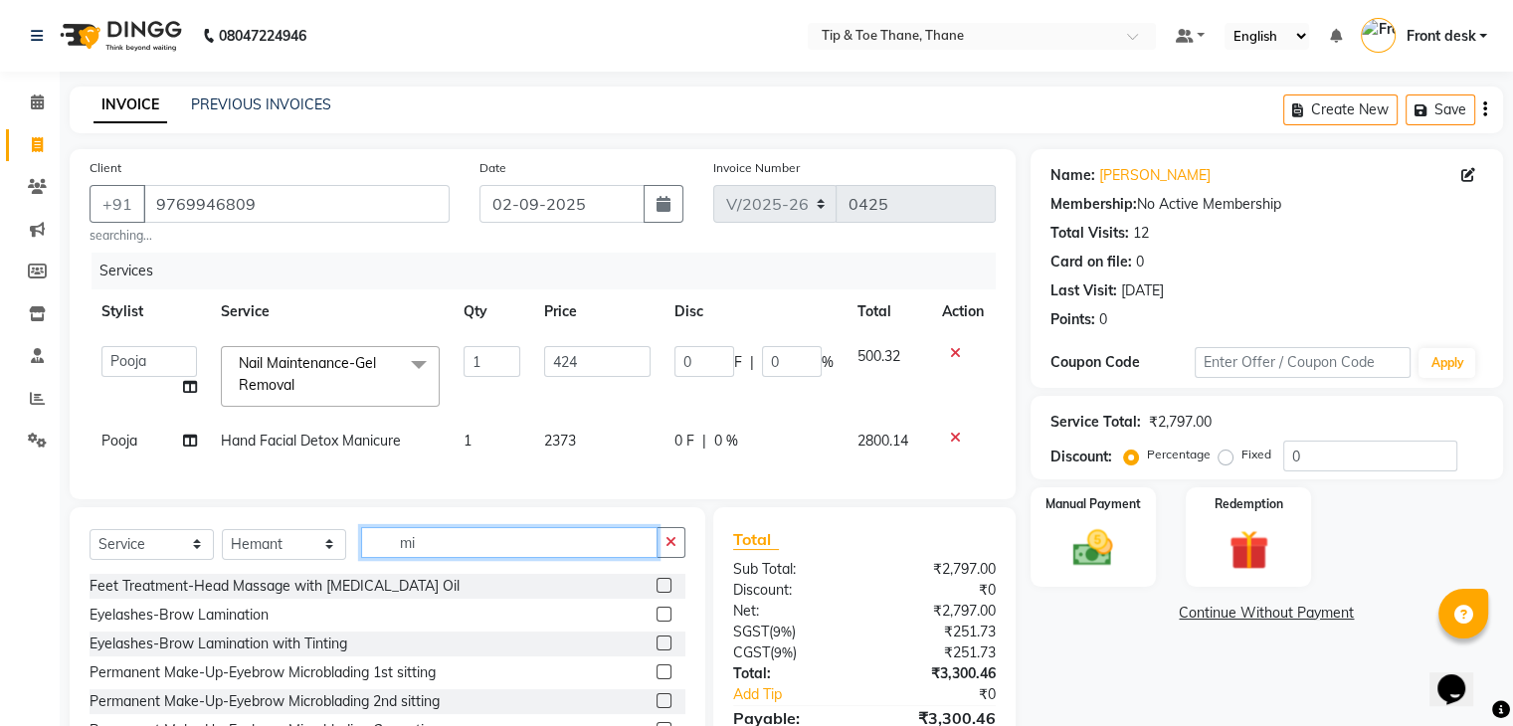
type input "m"
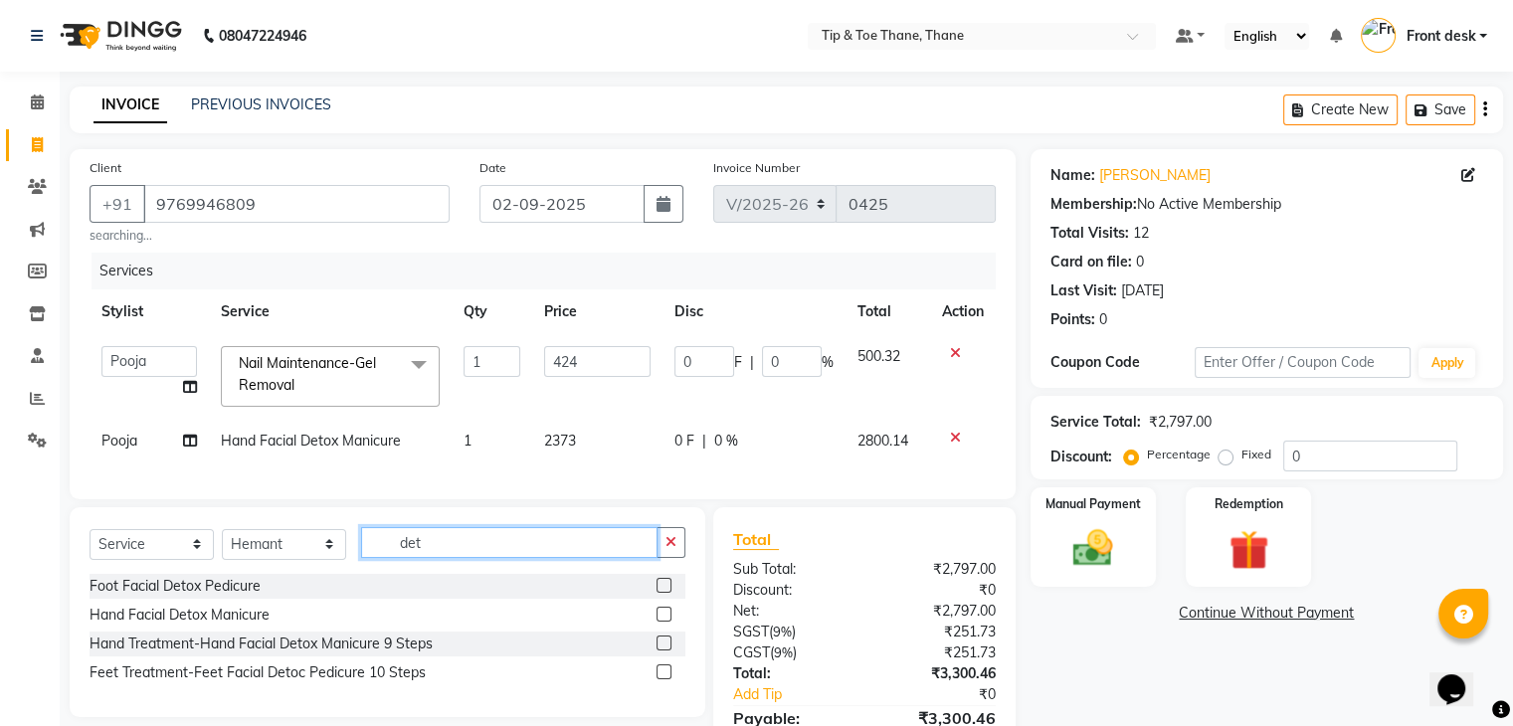
type input "det"
click at [273, 599] on div "Foot Facial Detox Pedicure" at bounding box center [388, 586] width 596 height 25
click at [231, 597] on div "Foot Facial Detox Pedicure" at bounding box center [175, 586] width 171 height 21
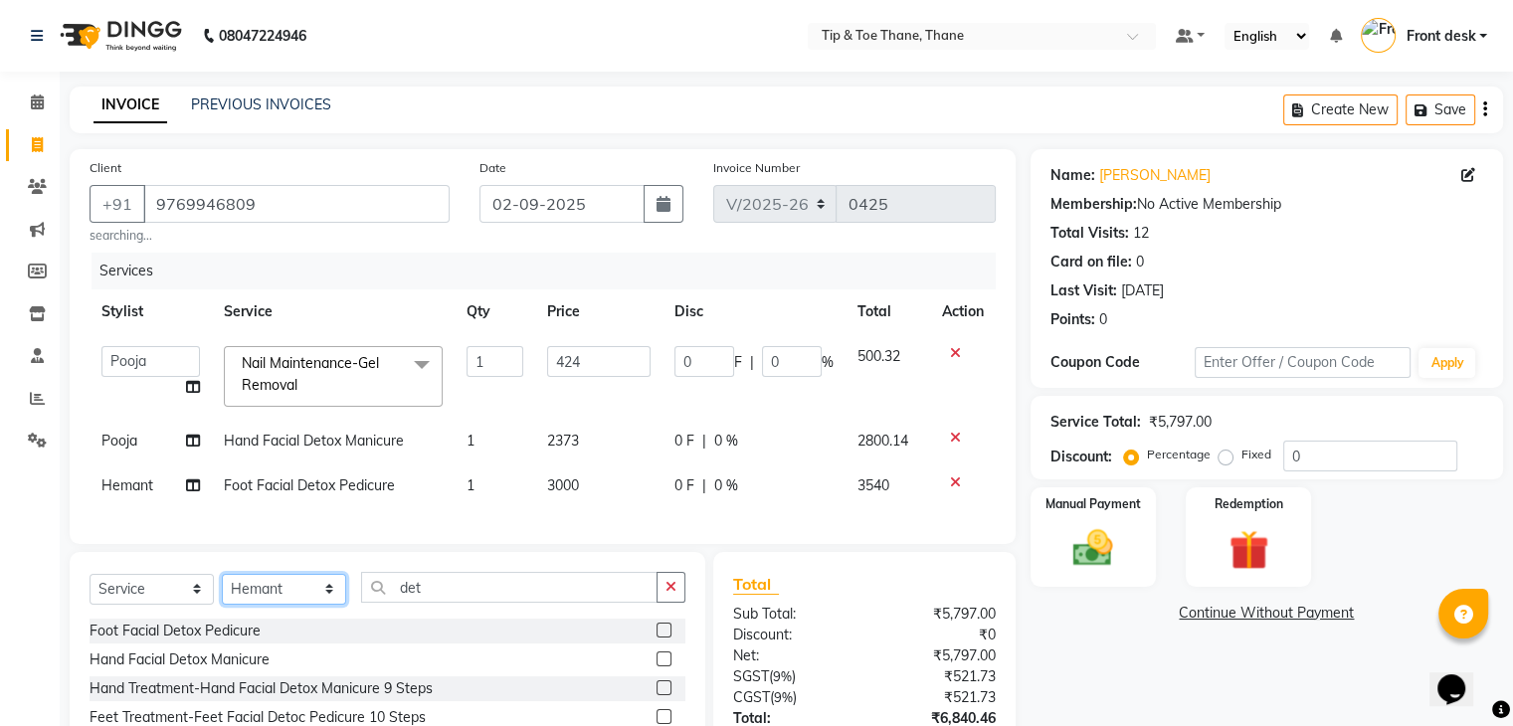
click at [231, 602] on select "Select Stylist [PERSON_NAME] Front desk General Hemant [PERSON_NAME] Pooja Pooj…" at bounding box center [284, 589] width 124 height 31
checkbox input "false"
click at [458, 574] on div "Select Service Product Membership Package Voucher Prepaid Gift Card Select Styl…" at bounding box center [388, 657] width 636 height 210
click at [581, 483] on td "3000" at bounding box center [598, 486] width 127 height 45
select select "62591"
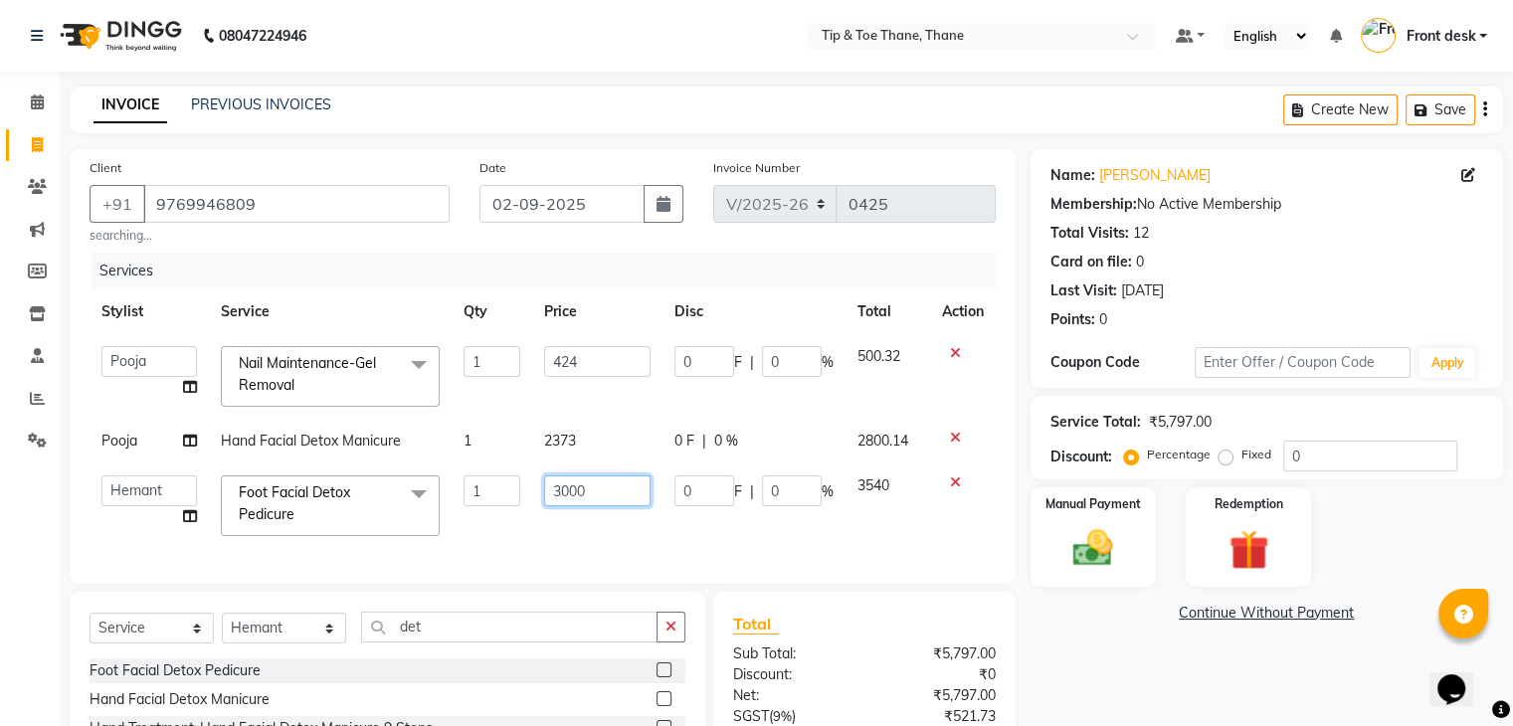
click at [590, 498] on input "3000" at bounding box center [596, 491] width 105 height 31
type input "3"
type input "2550"
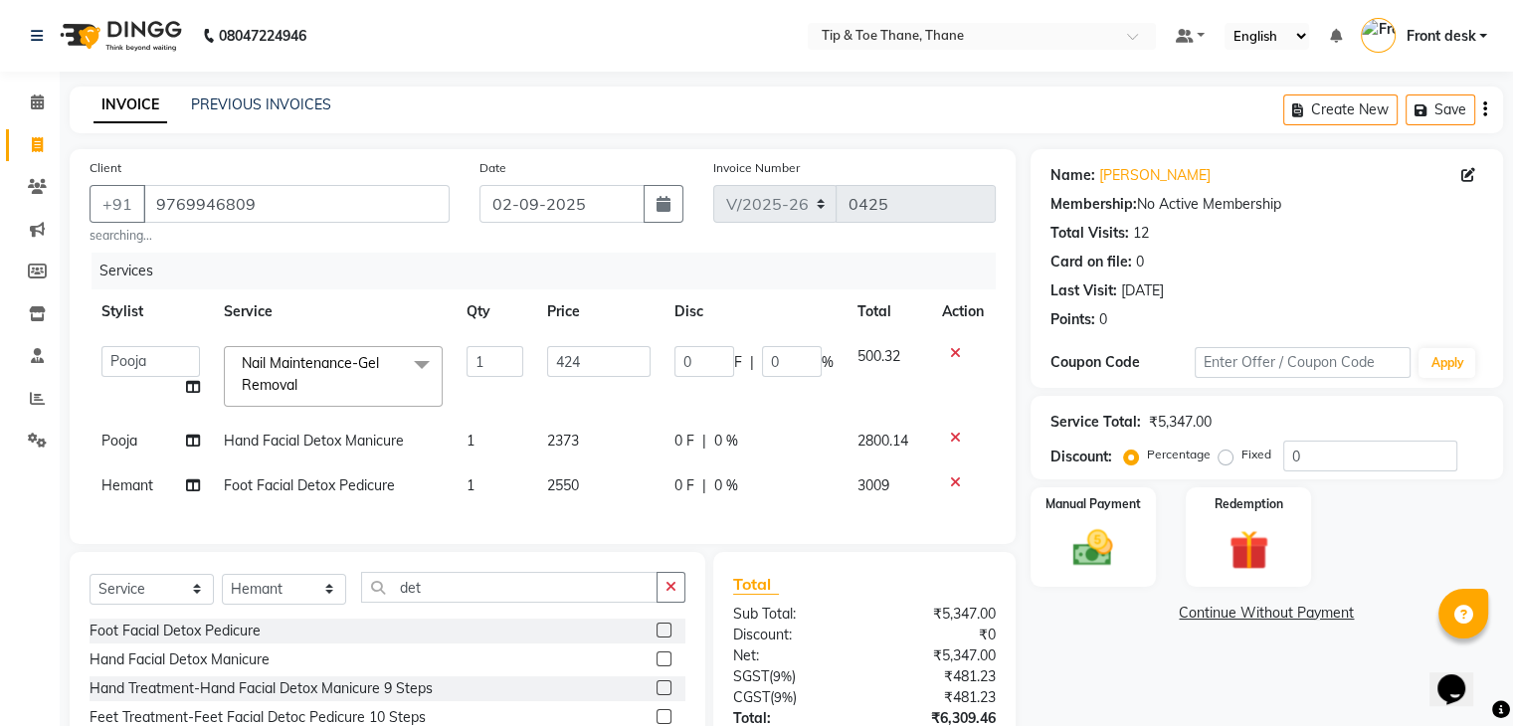
click at [607, 515] on div "Services Stylist Service Qty Price Disc Total Action [PERSON_NAME] Front desk G…" at bounding box center [543, 389] width 906 height 272
click at [578, 485] on span "2550" at bounding box center [563, 486] width 32 height 18
select select "62591"
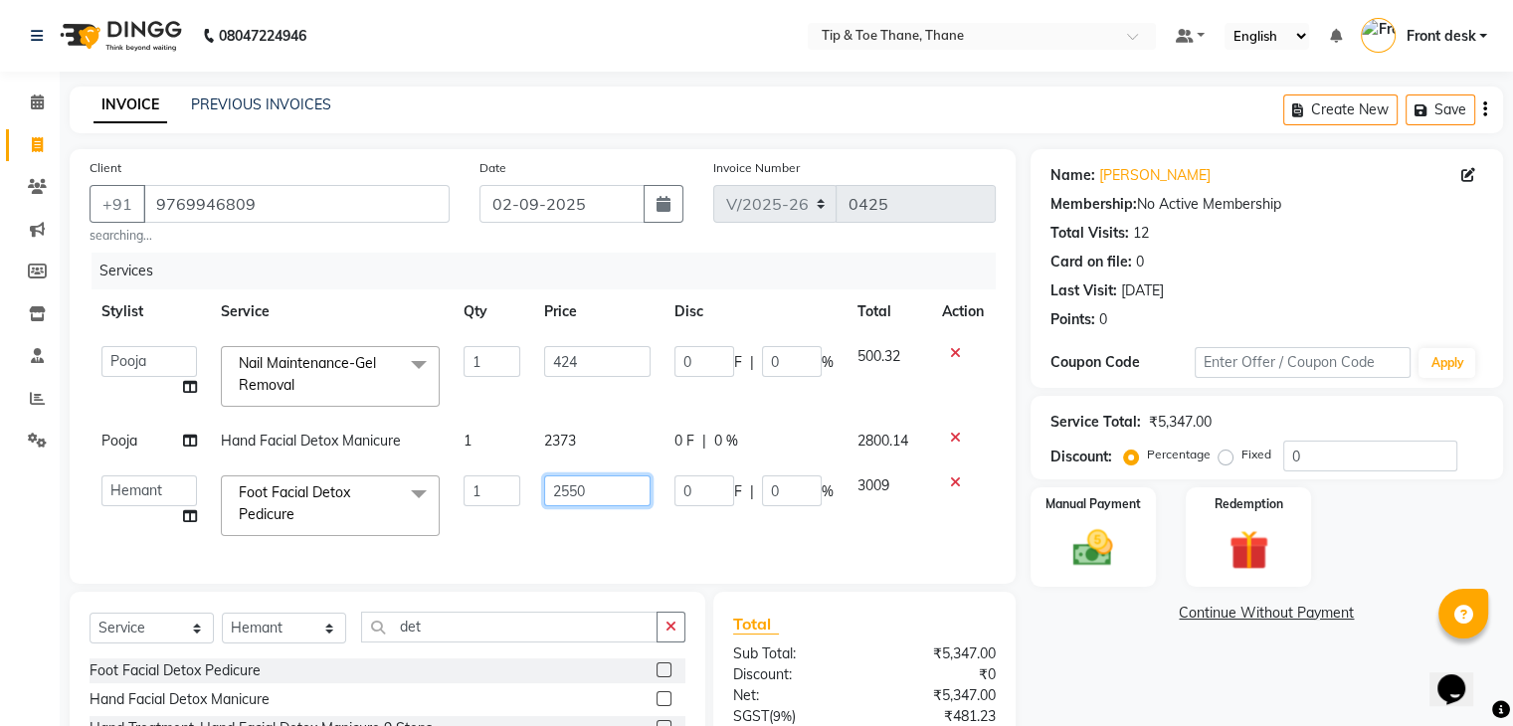
click at [578, 485] on input "2550" at bounding box center [596, 491] width 105 height 31
click at [634, 485] on input "2550" at bounding box center [596, 491] width 105 height 31
type input "2542"
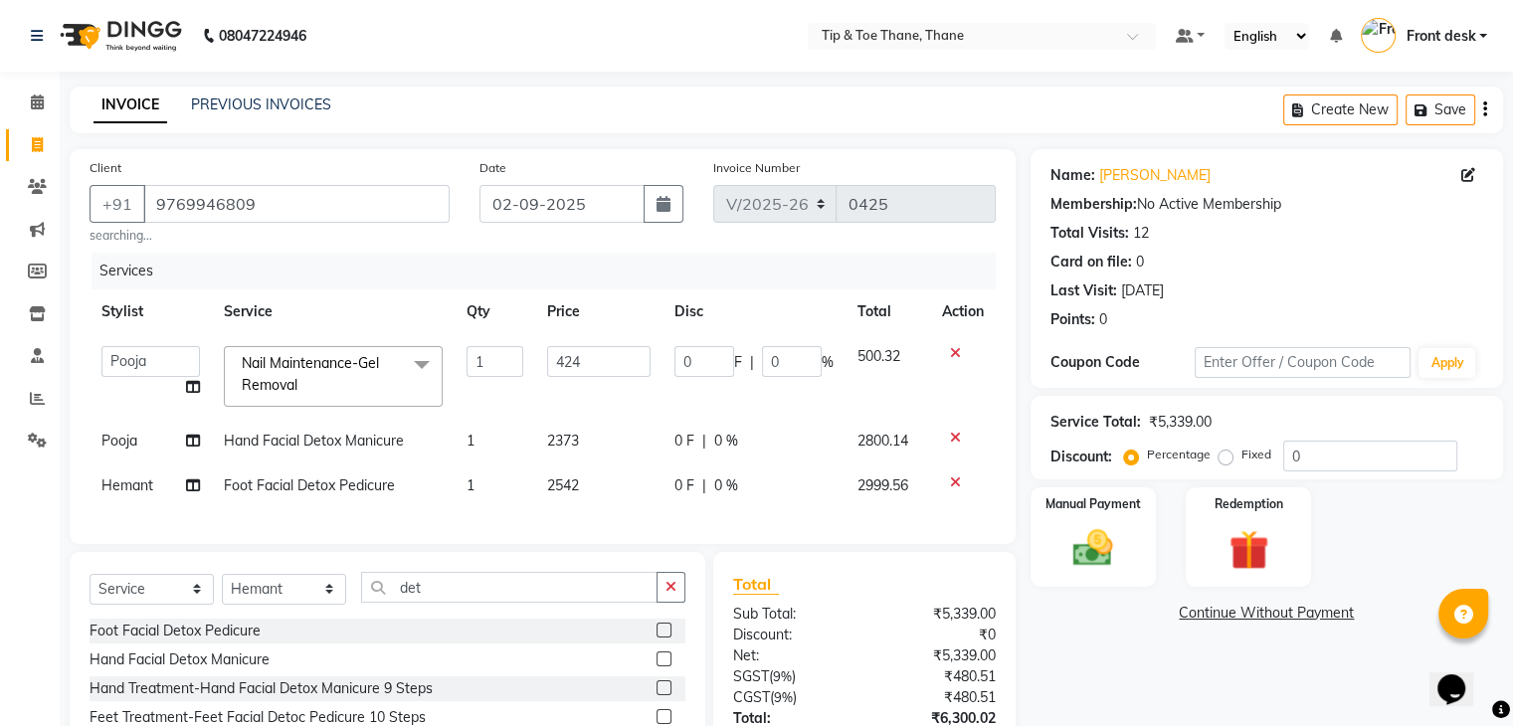
click at [606, 520] on div "Services Stylist Service Qty Price Disc Total Action [PERSON_NAME] Front desk G…" at bounding box center [543, 389] width 906 height 272
click at [580, 482] on td "2542" at bounding box center [598, 486] width 127 height 45
select select "62591"
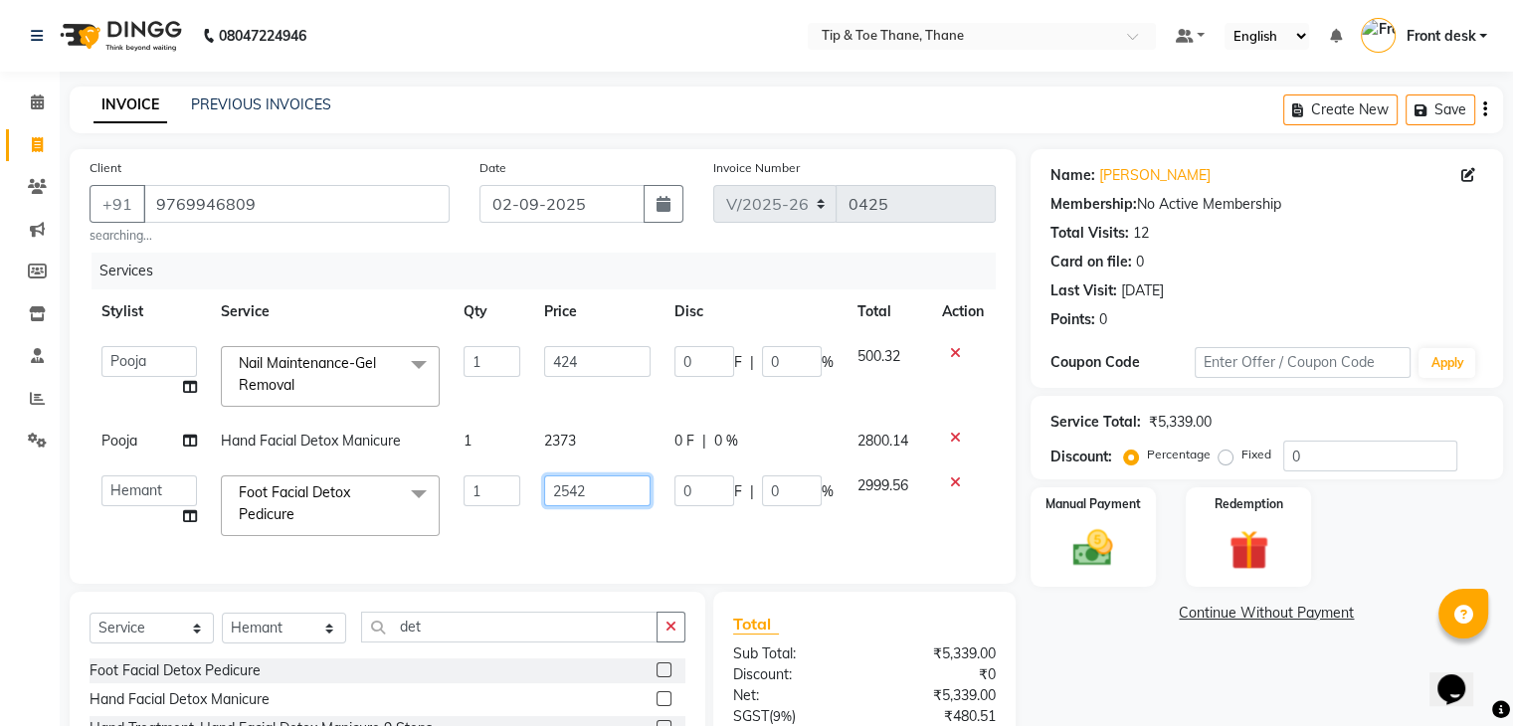
click at [580, 482] on input "2542" at bounding box center [596, 491] width 105 height 31
click at [606, 482] on input "2542" at bounding box center [596, 491] width 105 height 31
type input "2543"
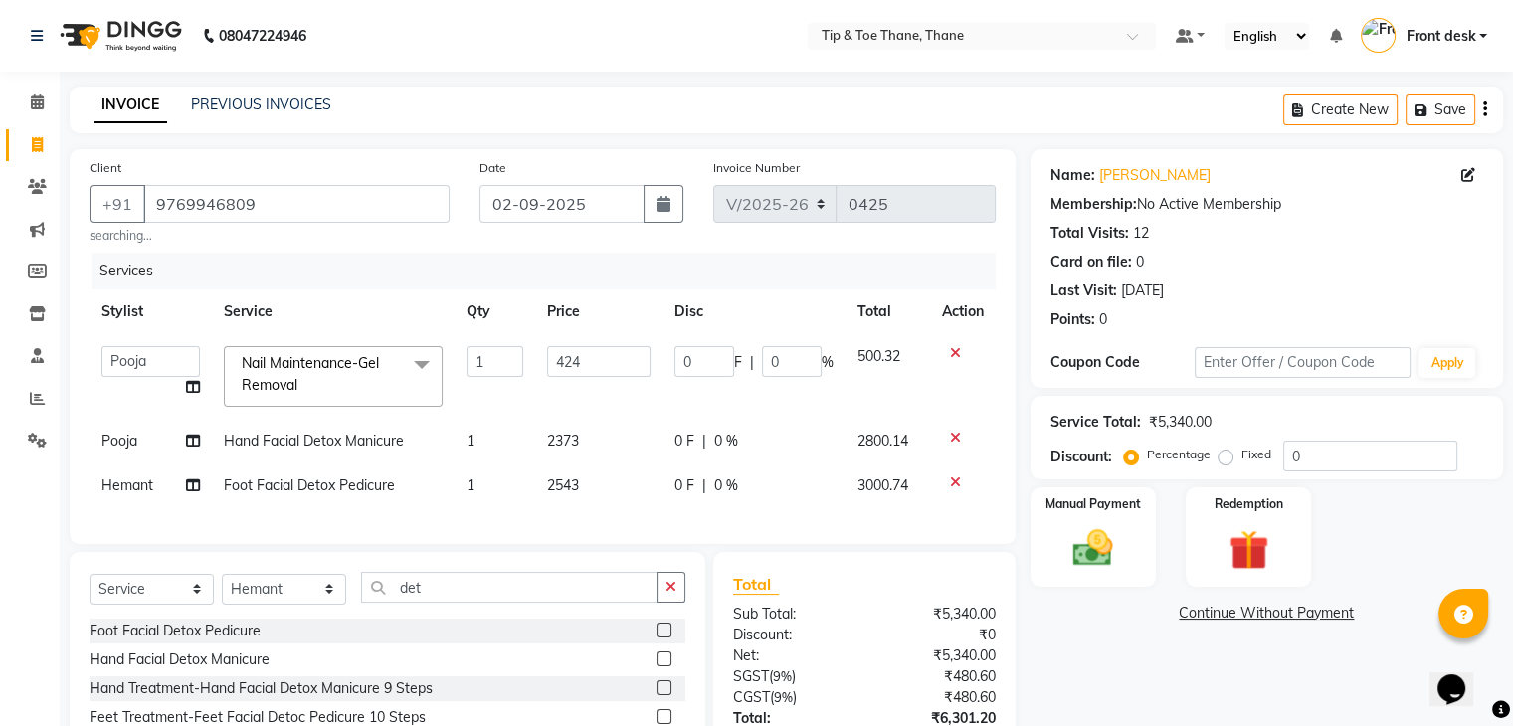
click at [621, 511] on div "Services Stylist Service Qty Price Disc Total Action [PERSON_NAME] Front desk G…" at bounding box center [543, 389] width 906 height 272
click at [579, 485] on td "2543" at bounding box center [598, 486] width 127 height 45
select select "62591"
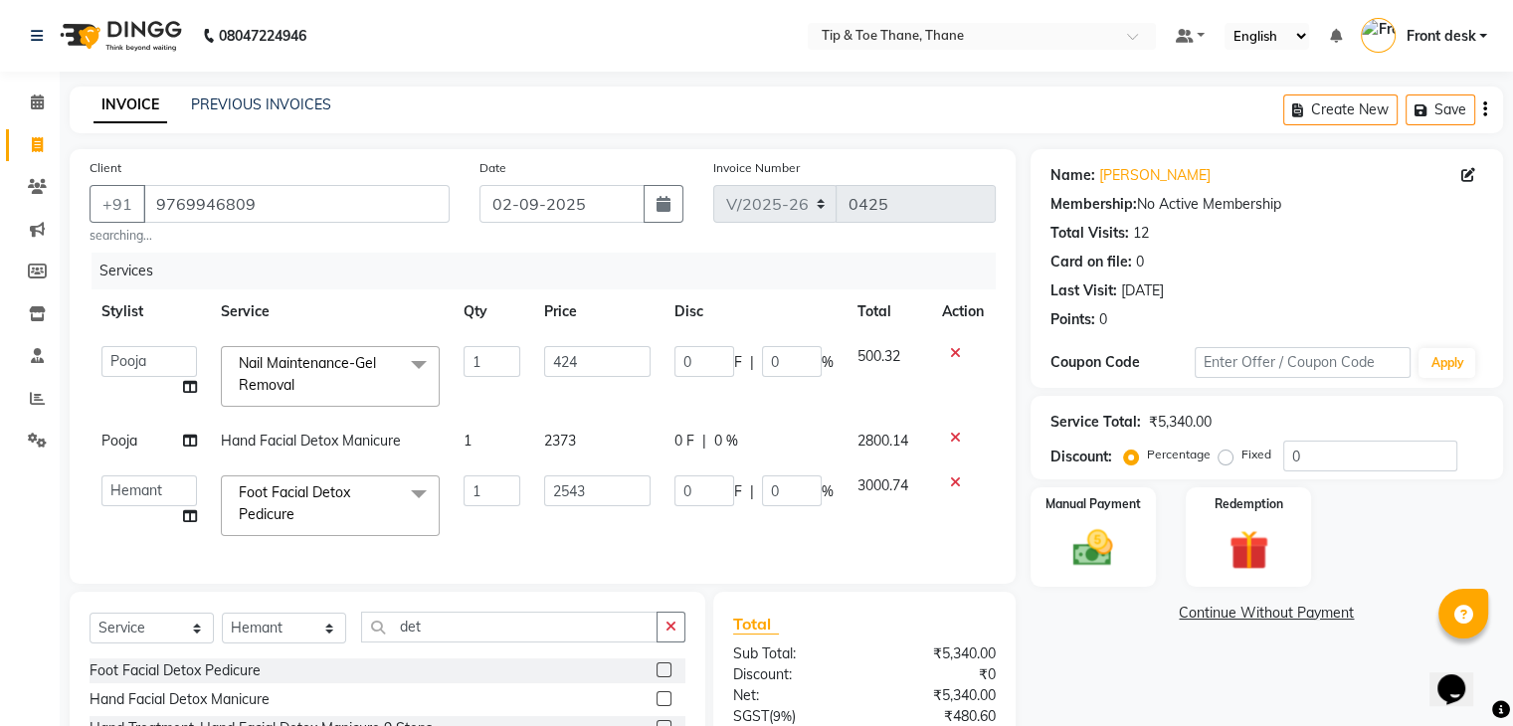
click at [600, 494] on input "2543" at bounding box center [596, 491] width 105 height 31
type input "2542.5"
click at [621, 514] on div "Services Stylist Service Qty Price Disc Total Action [PERSON_NAME] Front desk G…" at bounding box center [543, 408] width 906 height 311
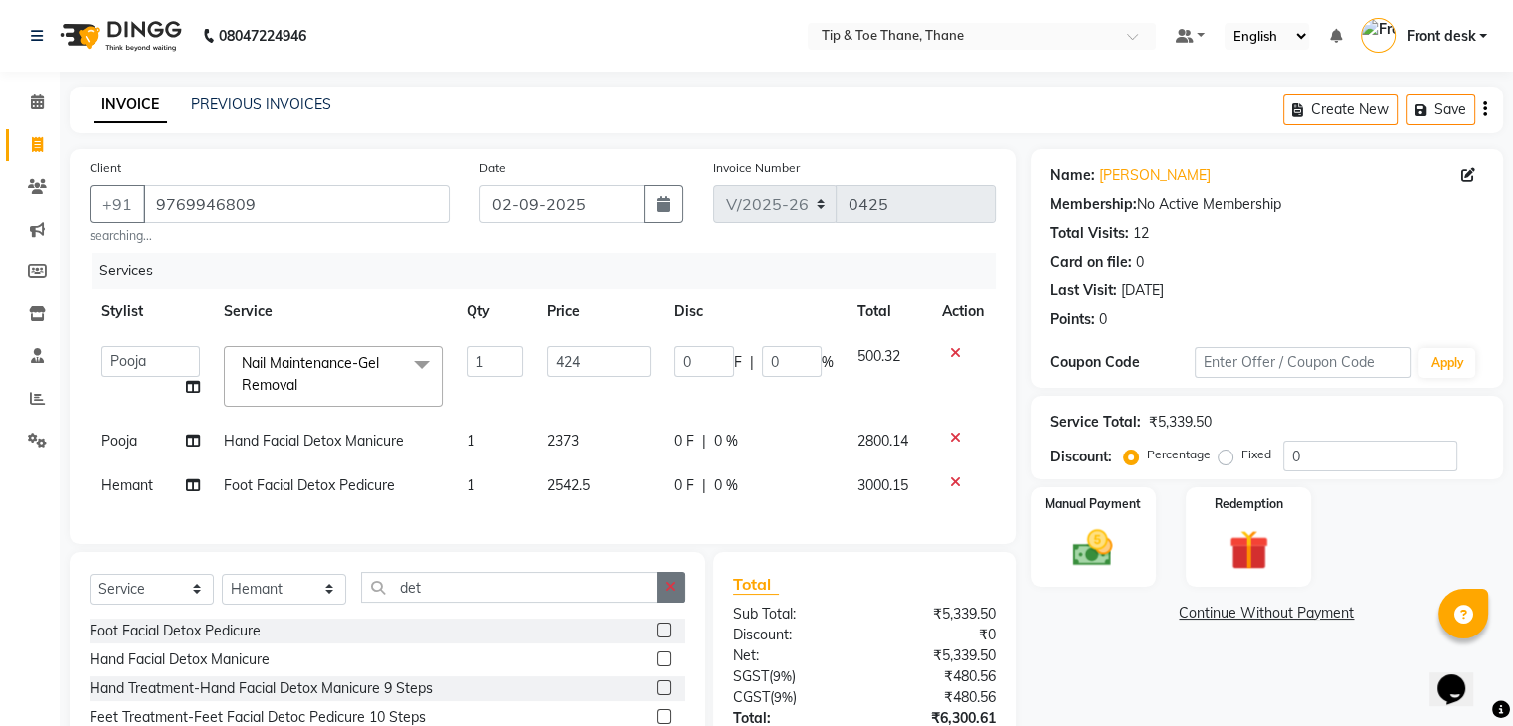
click at [673, 594] on icon "button" at bounding box center [671, 587] width 11 height 14
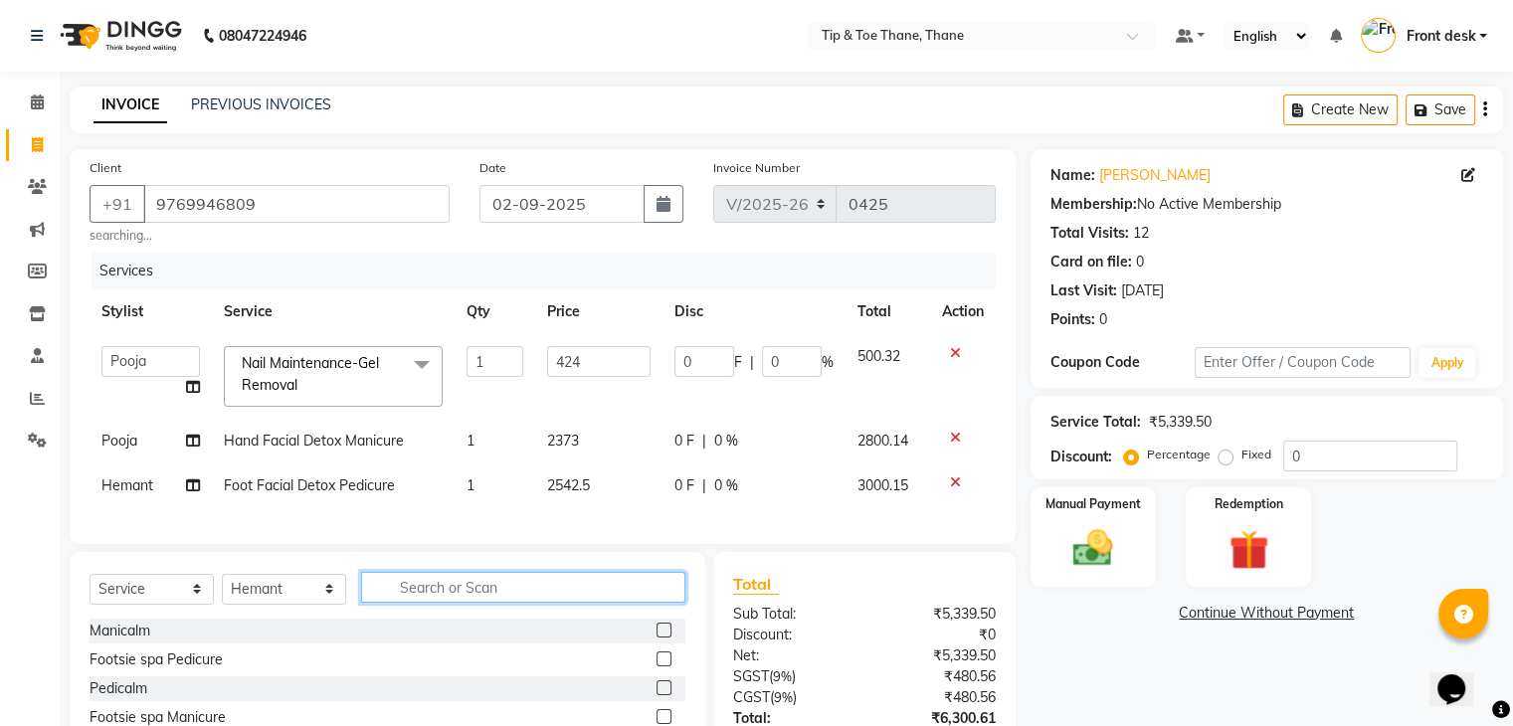
click at [543, 603] on input "text" at bounding box center [523, 587] width 324 height 31
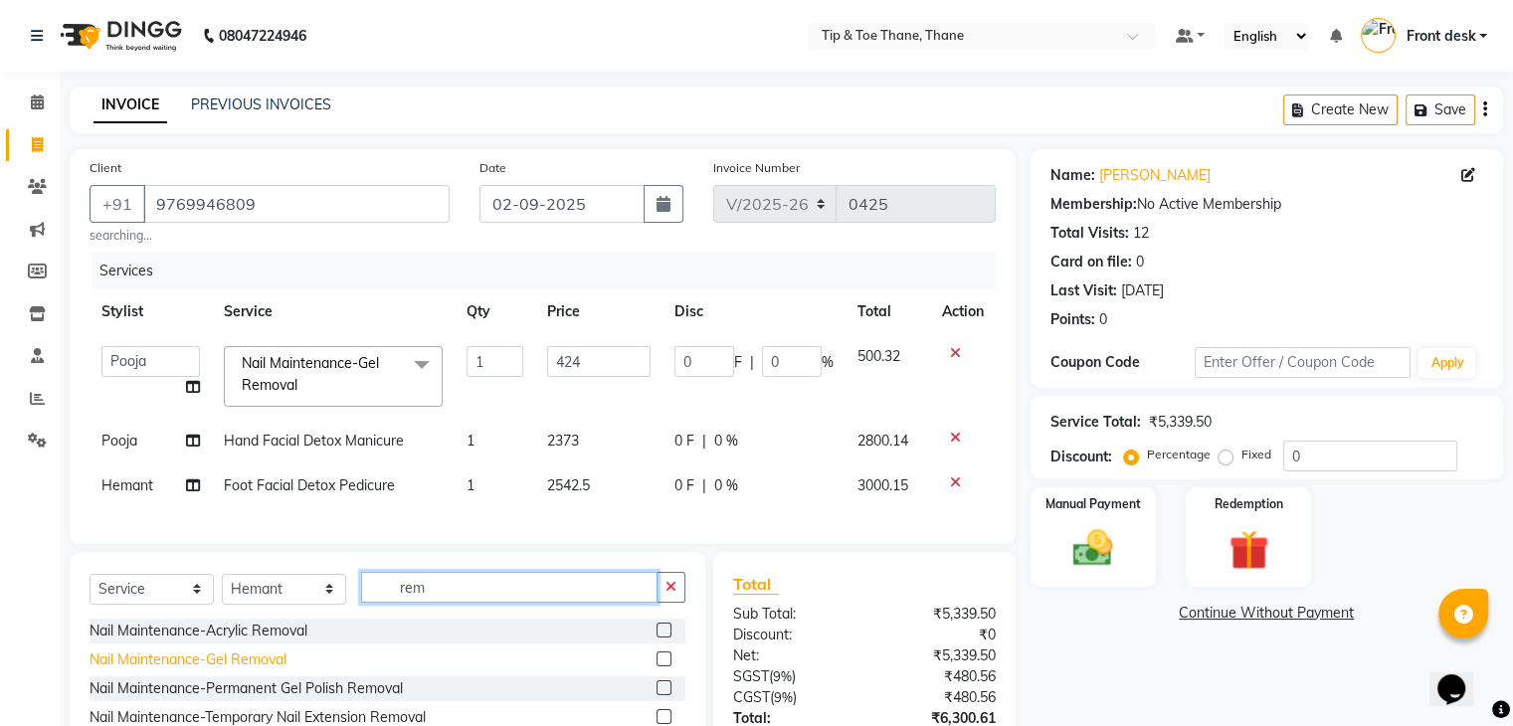
type input "rem"
click at [259, 671] on div "Nail Maintenance-Gel Removal" at bounding box center [188, 660] width 197 height 21
checkbox input "false"
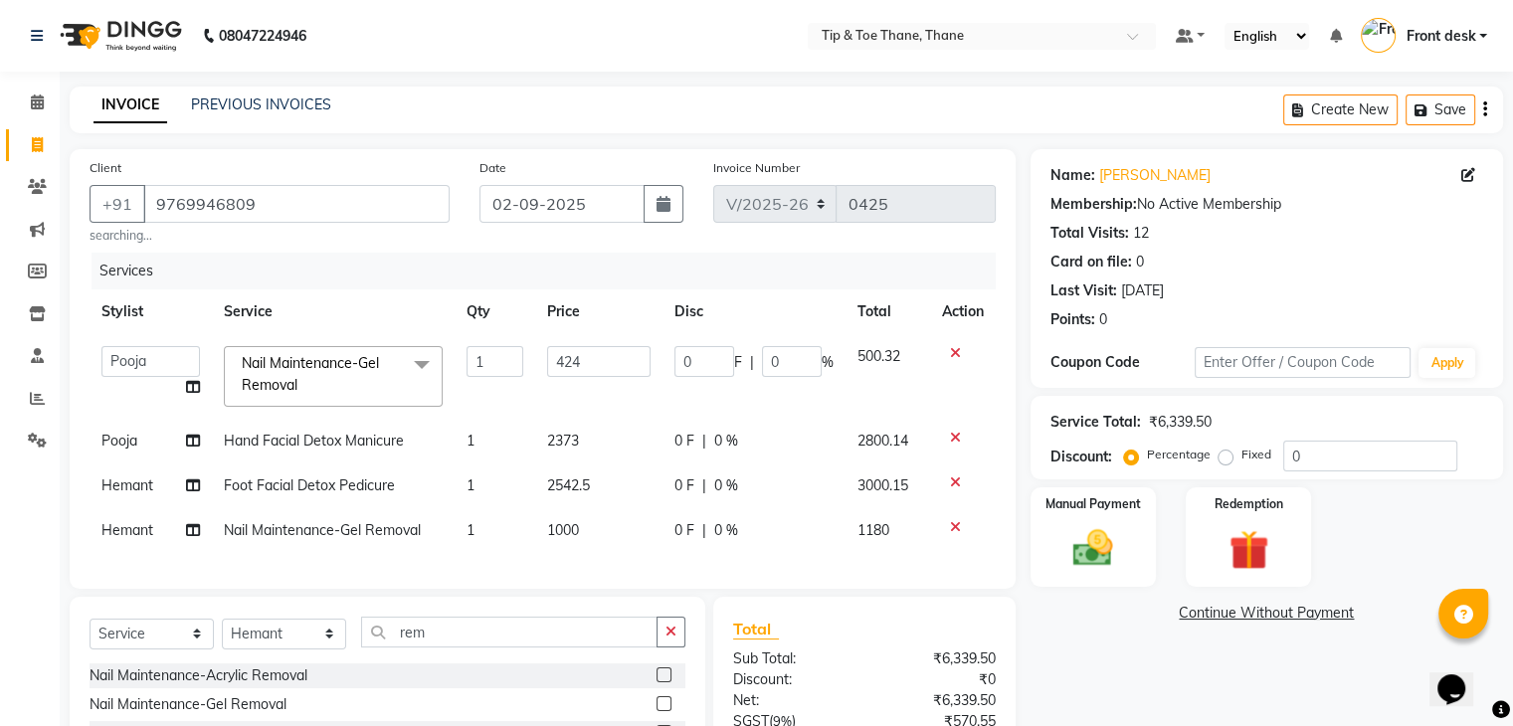
click at [578, 529] on span "1000" at bounding box center [563, 530] width 32 height 18
select select "62591"
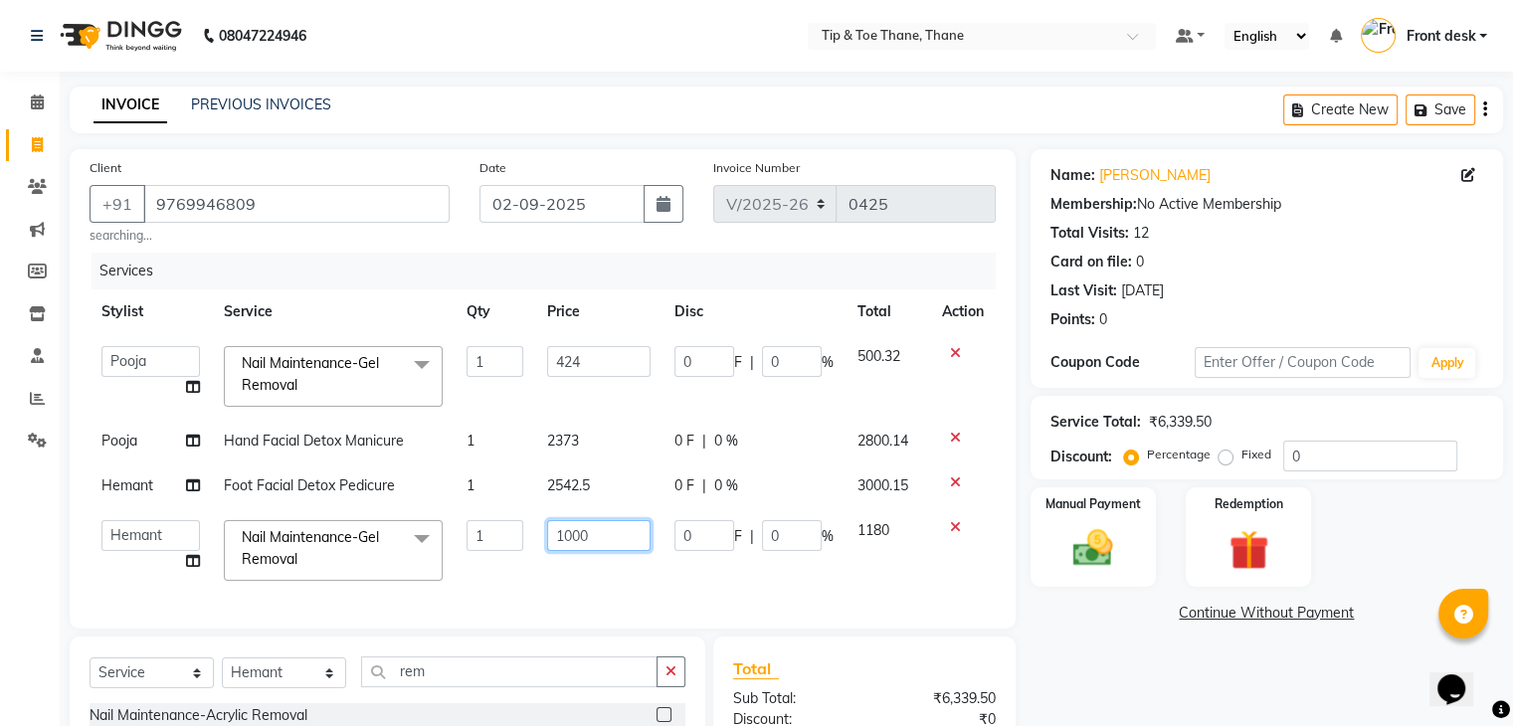
click at [599, 530] on input "1000" at bounding box center [598, 535] width 103 height 31
type input "1"
type input "424"
click at [629, 555] on div "Services Stylist Service Qty Price Disc Total Action [PERSON_NAME] Front desk G…" at bounding box center [543, 431] width 906 height 356
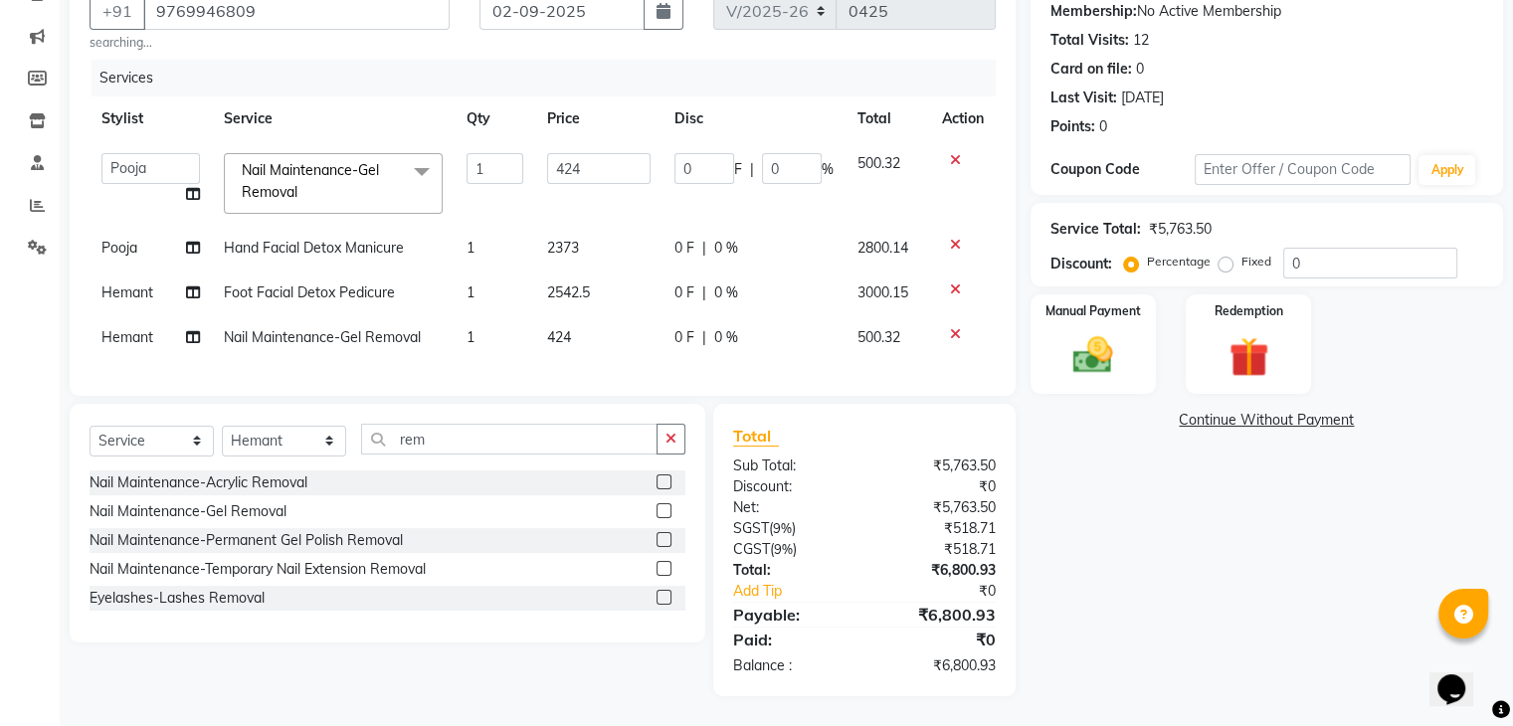
scroll to position [208, 0]
click at [1082, 332] on img at bounding box center [1093, 356] width 67 height 48
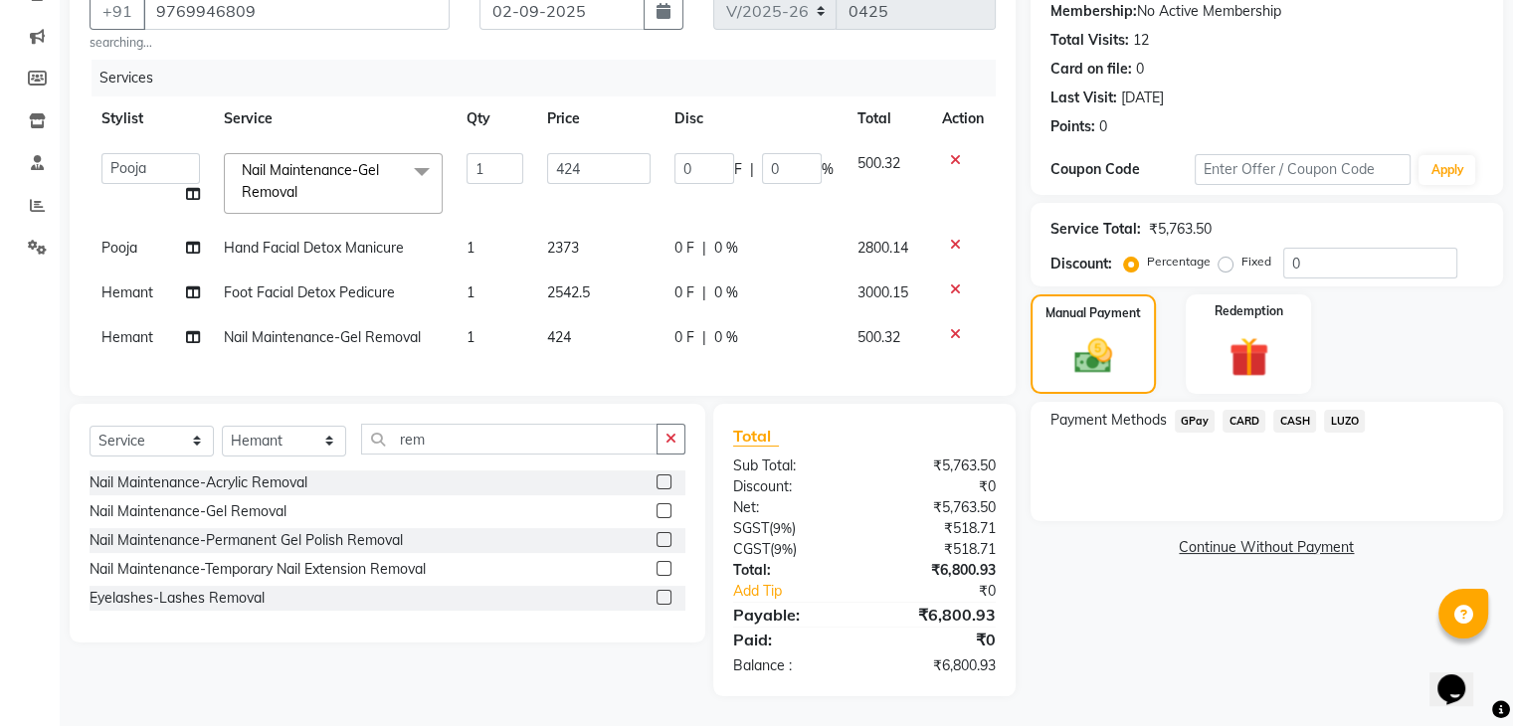
click at [1294, 410] on span "CASH" at bounding box center [1294, 421] width 43 height 23
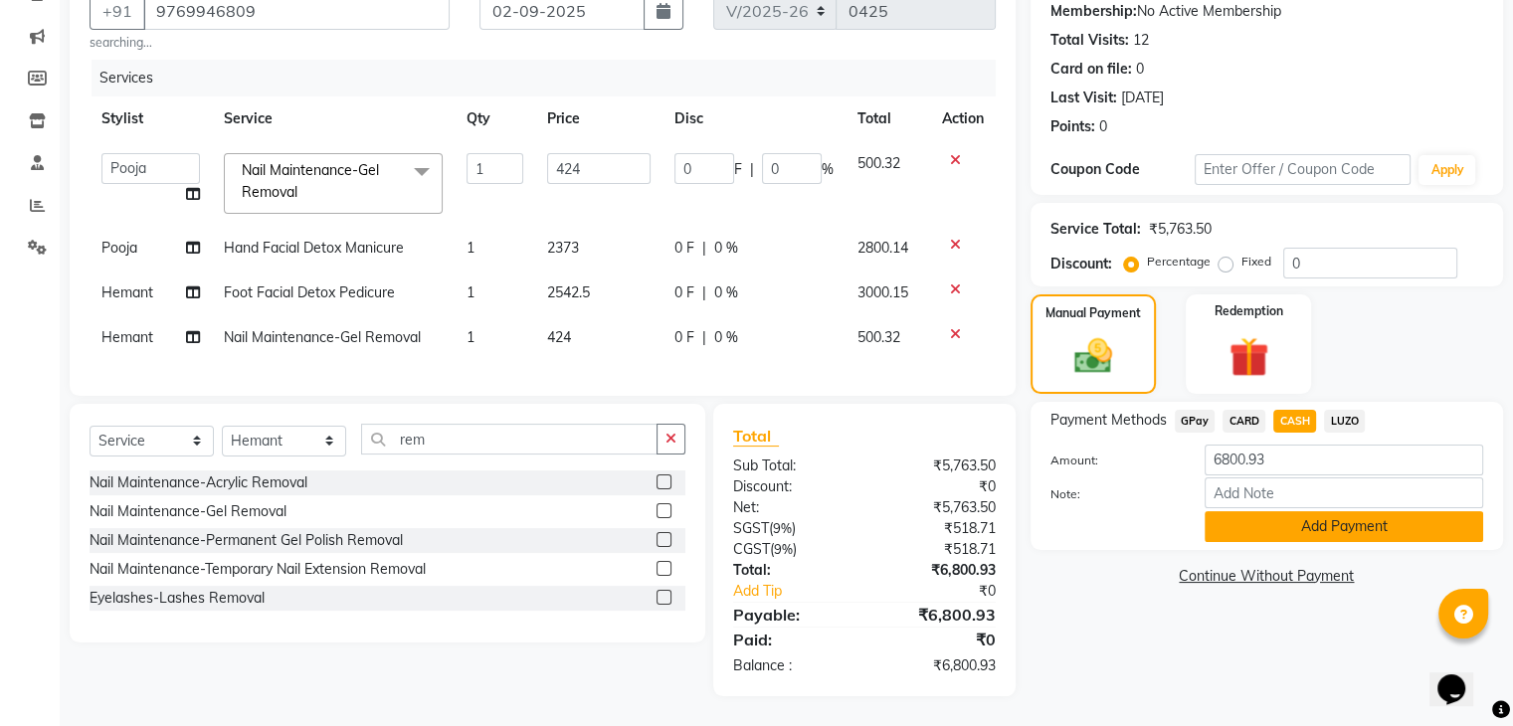
click at [1341, 514] on button "Add Payment" at bounding box center [1344, 526] width 279 height 31
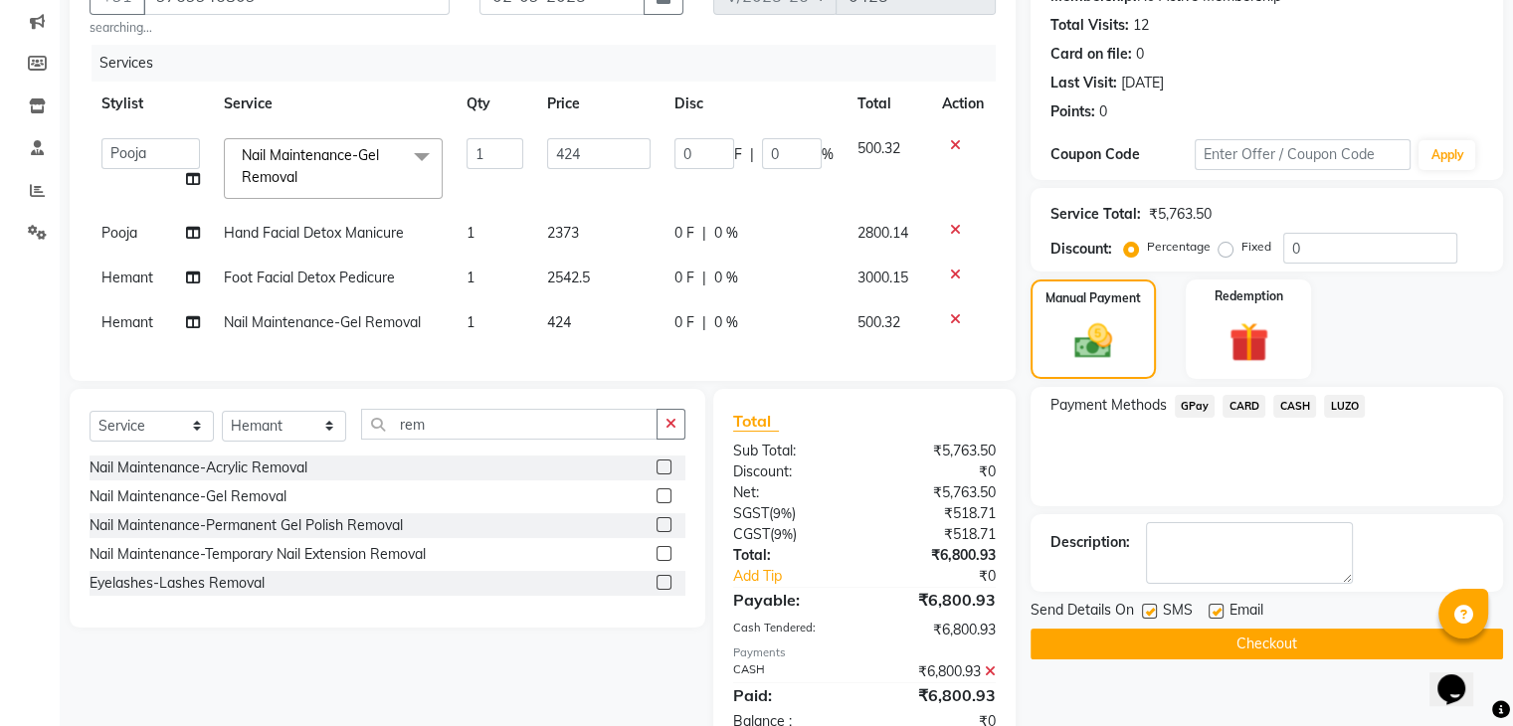
click at [1246, 638] on button "Checkout" at bounding box center [1267, 644] width 473 height 31
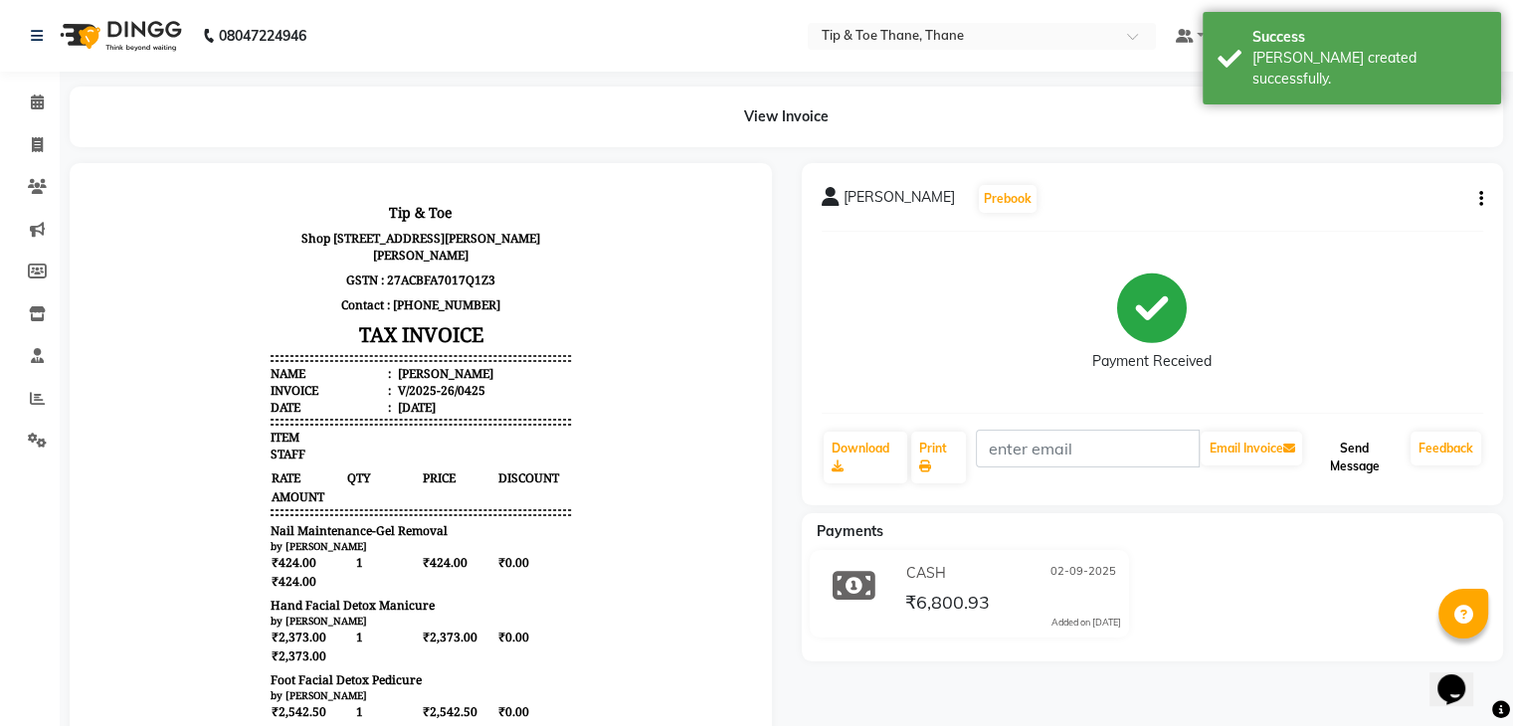
click at [1341, 449] on button "Send Message" at bounding box center [1354, 458] width 97 height 52
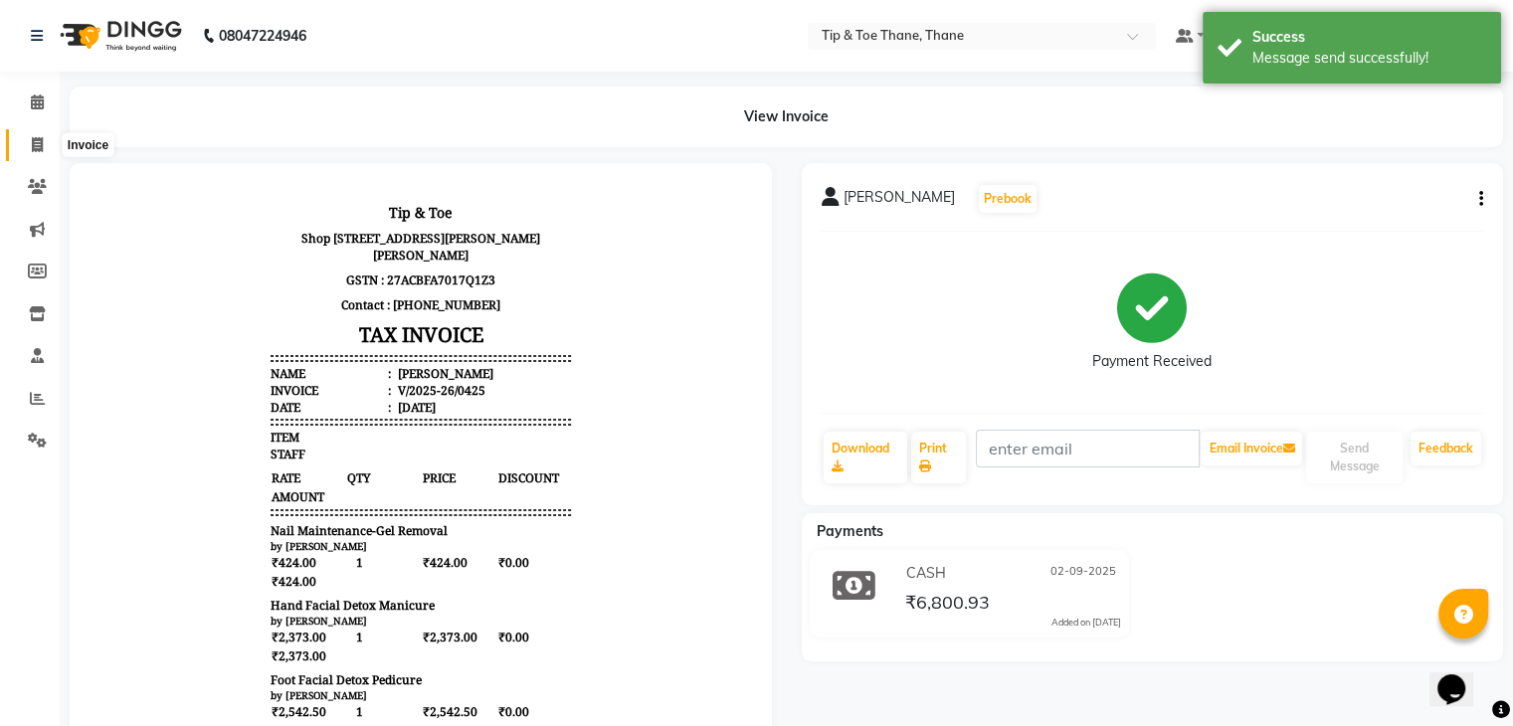
click at [38, 134] on span at bounding box center [37, 145] width 35 height 23
select select "service"
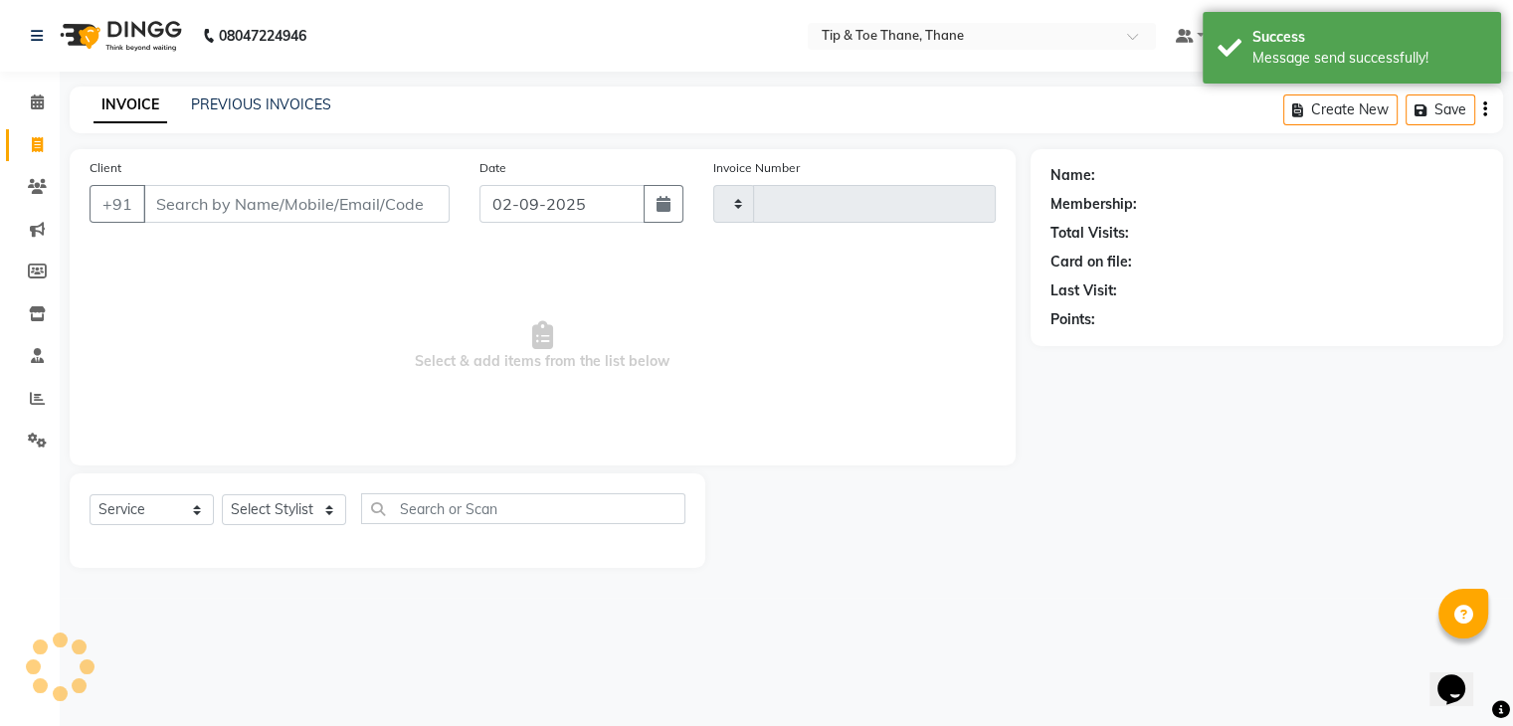
type input "0426"
select select "5603"
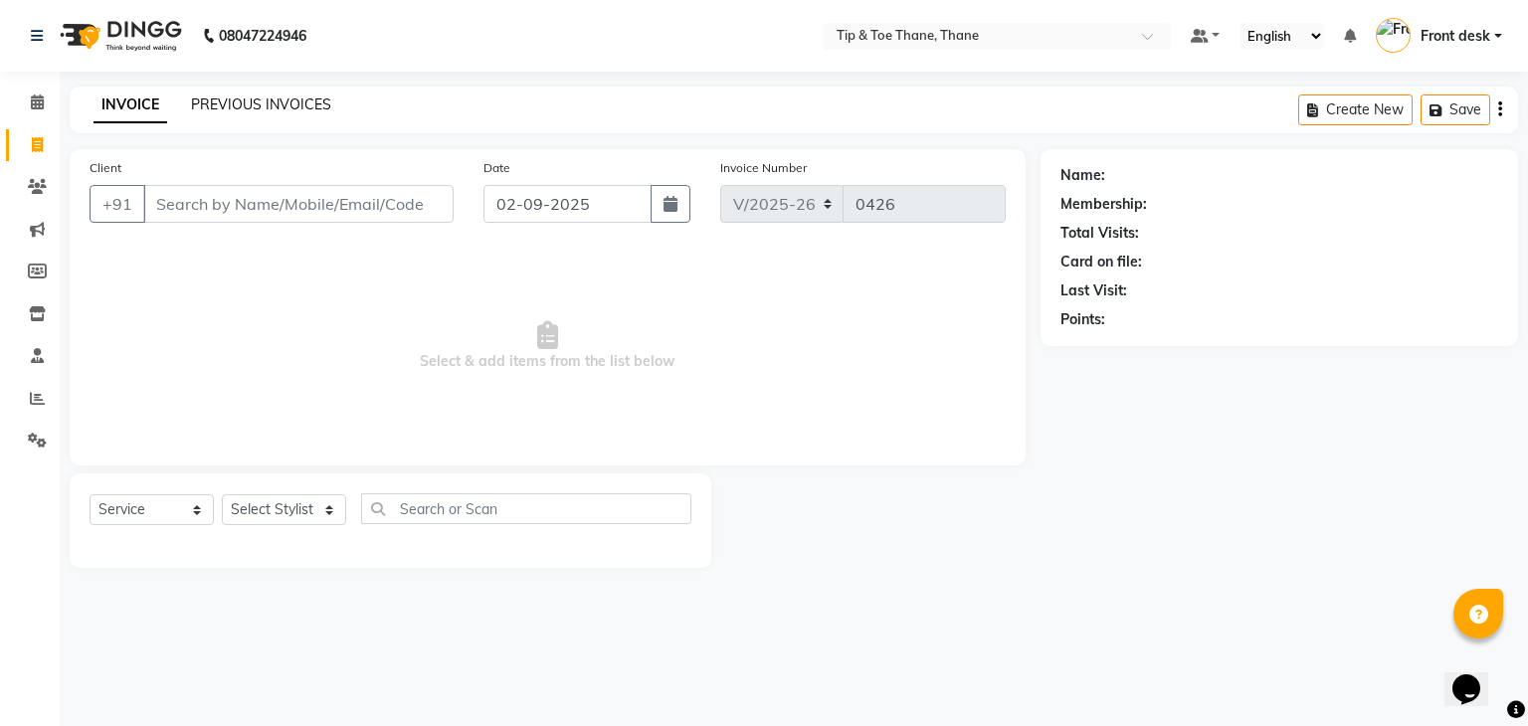
click at [260, 102] on link "PREVIOUS INVOICES" at bounding box center [261, 105] width 140 height 18
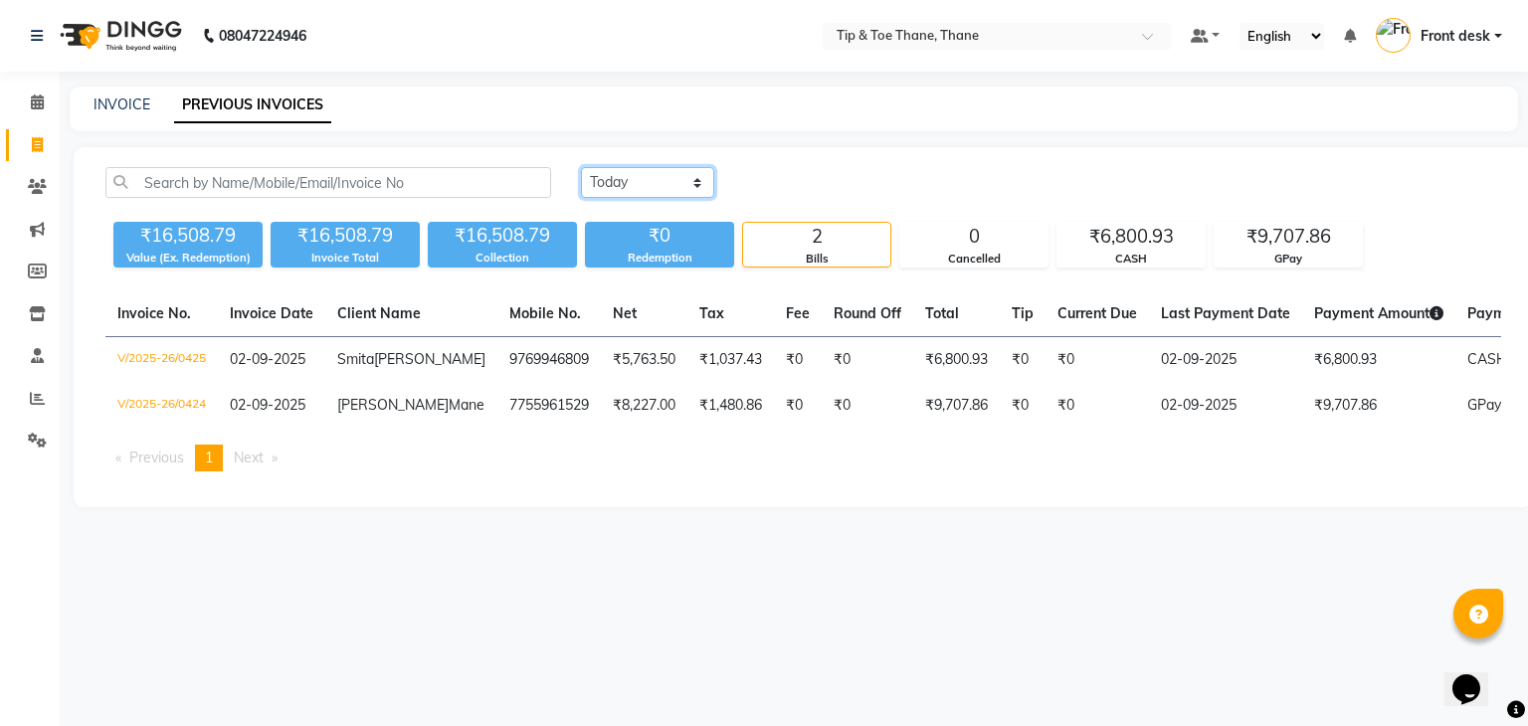
click at [696, 188] on select "[DATE] [DATE] Custom Range" at bounding box center [647, 182] width 133 height 31
select select "range"
click at [581, 167] on select "[DATE] [DATE] Custom Range" at bounding box center [647, 182] width 133 height 31
click at [785, 175] on input "02-09-2025" at bounding box center [809, 183] width 139 height 28
select select "9"
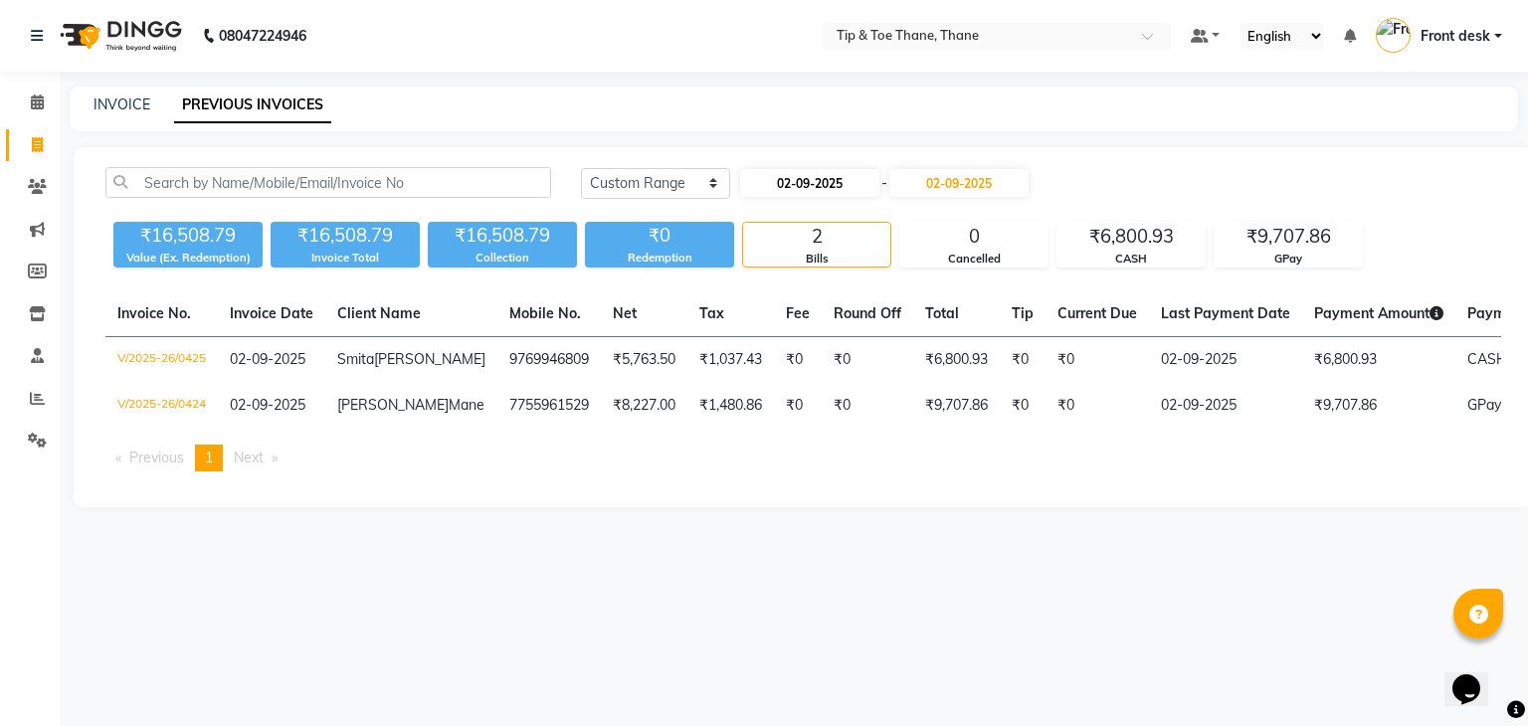
select select "2025"
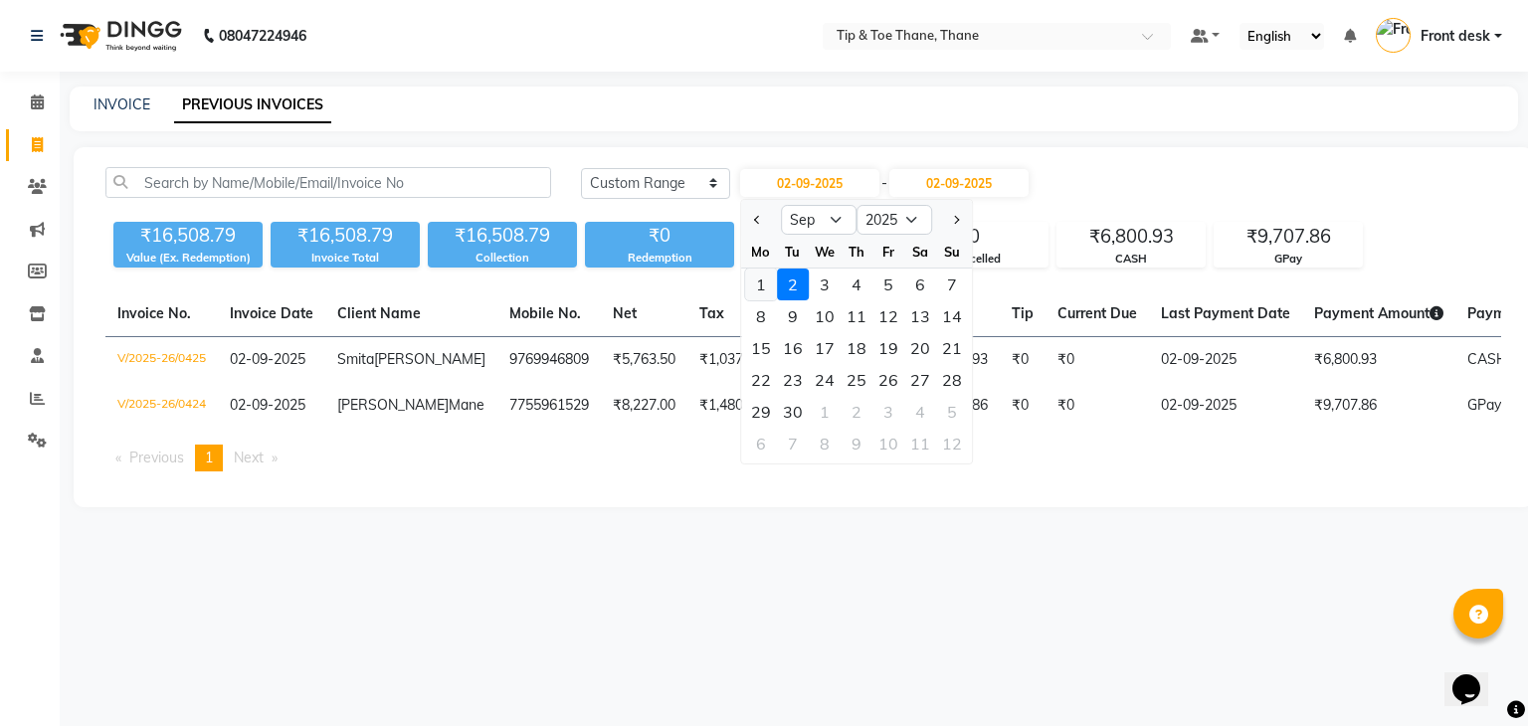
click at [759, 285] on div "1" at bounding box center [761, 285] width 32 height 32
type input "01-09-2025"
